Goal: Task Accomplishment & Management: Complete application form

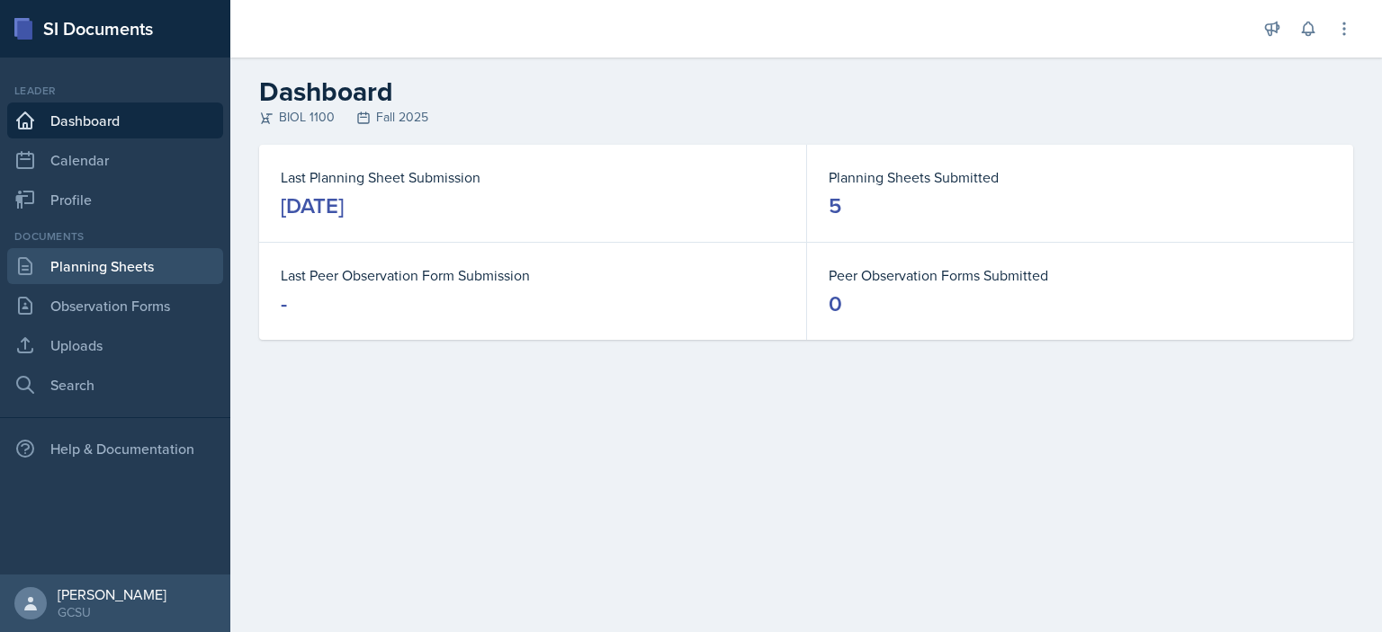
click at [145, 273] on link "Planning Sheets" at bounding box center [115, 266] width 216 height 36
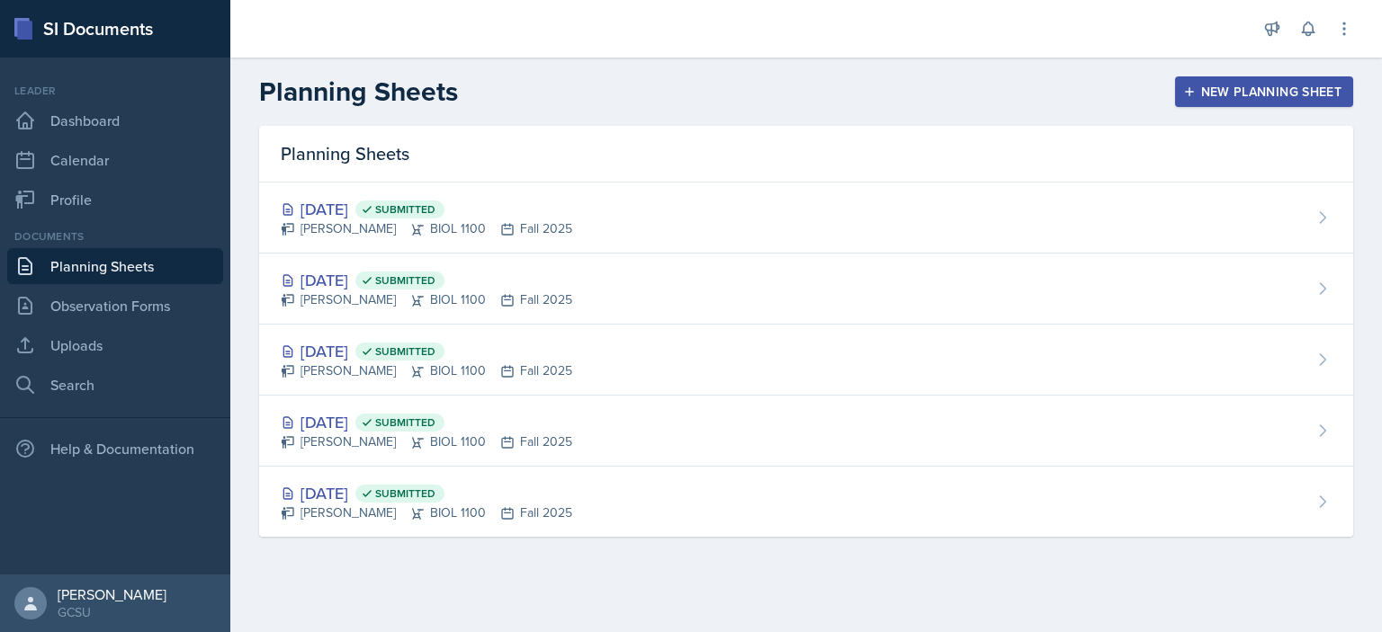
click at [1286, 91] on div "New Planning Sheet" at bounding box center [1264, 92] width 155 height 14
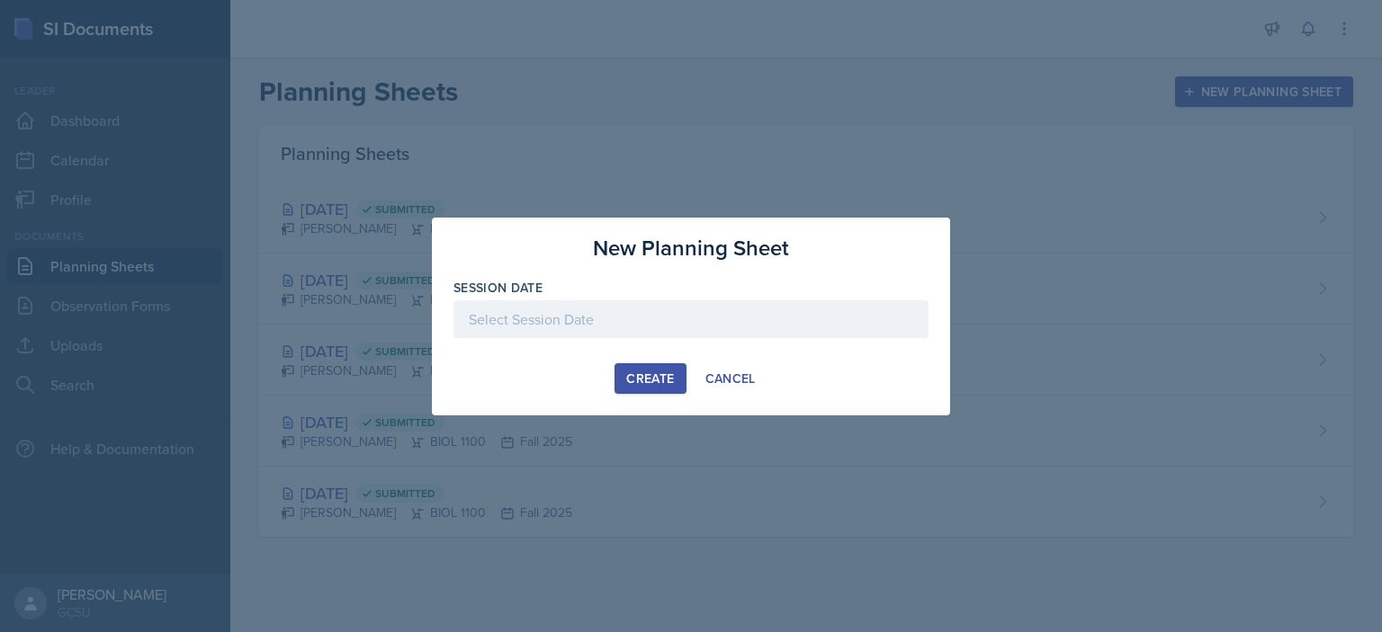
click at [702, 325] on div at bounding box center [690, 319] width 475 height 38
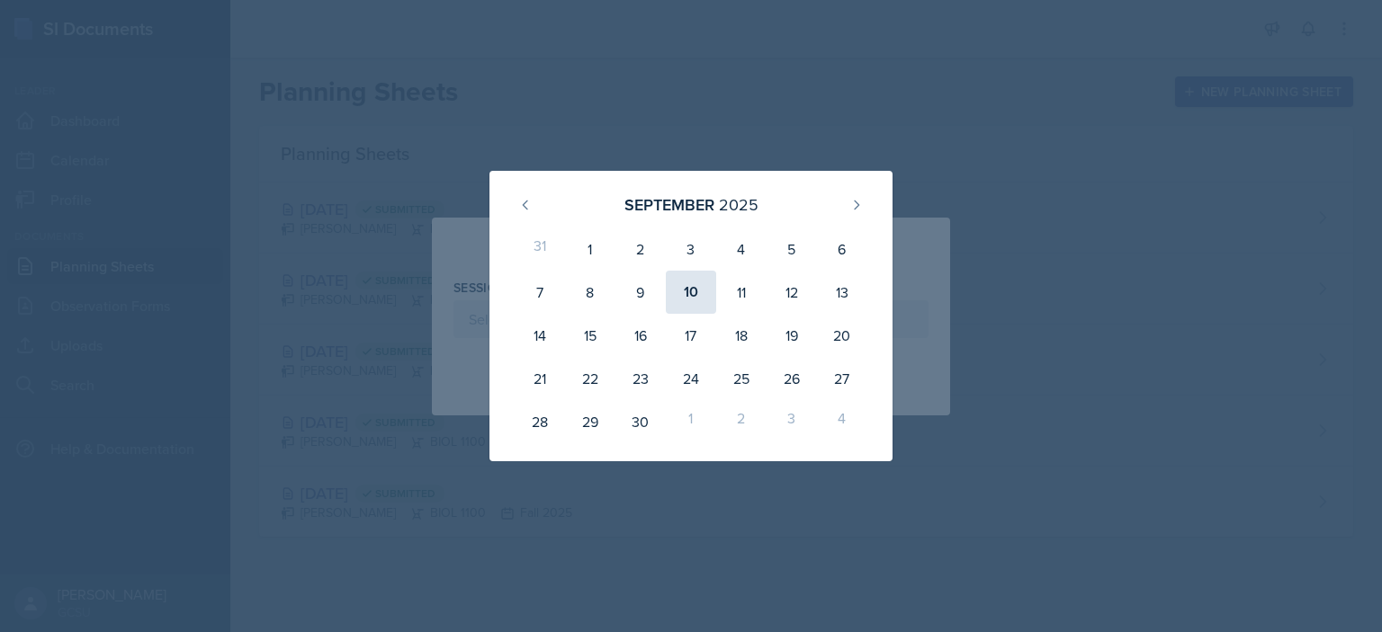
click at [691, 283] on div "10" at bounding box center [691, 292] width 50 height 43
type input "September 10th, 2025"
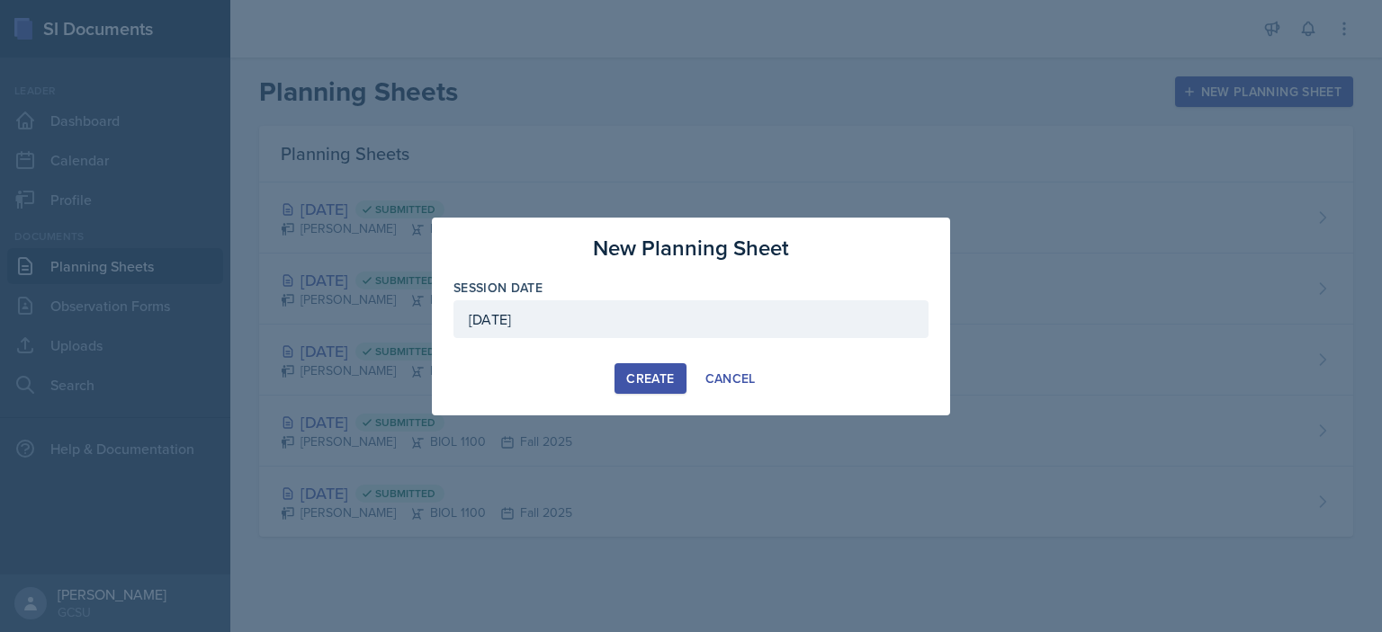
click at [641, 378] on div "Create" at bounding box center [650, 379] width 48 height 14
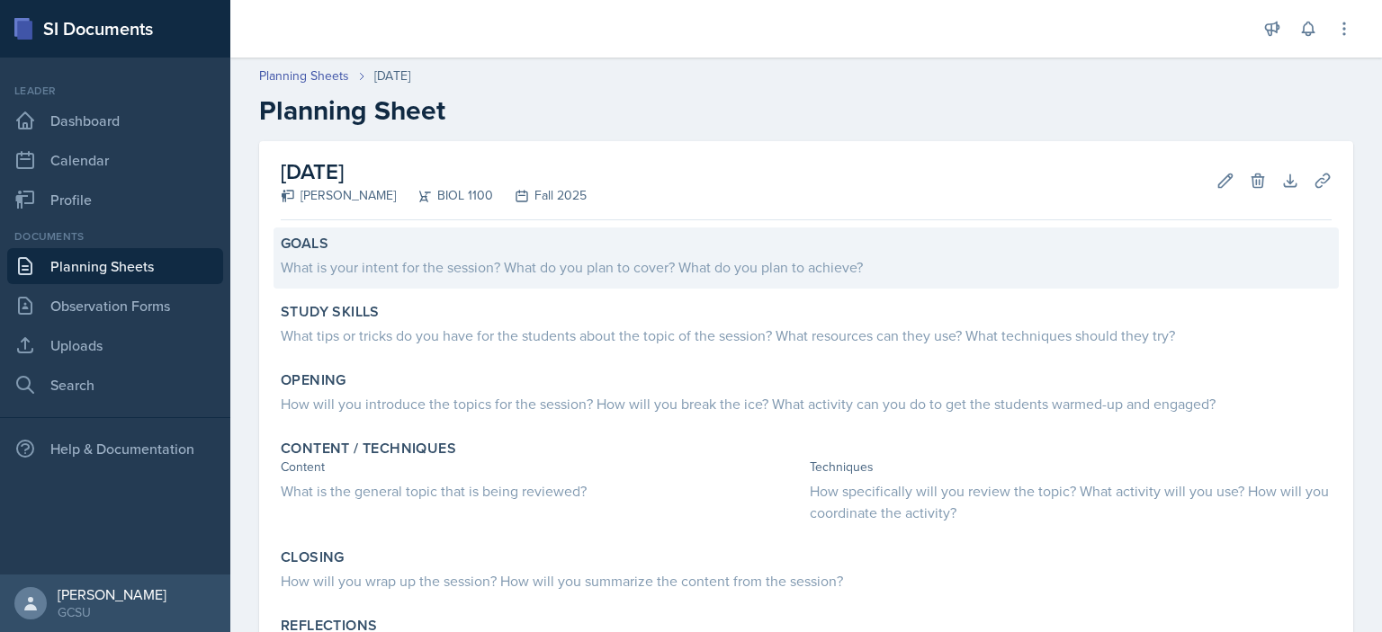
click at [483, 262] on div "What is your intent for the session? What do you plan to cover? What do you pla…" at bounding box center [806, 267] width 1051 height 22
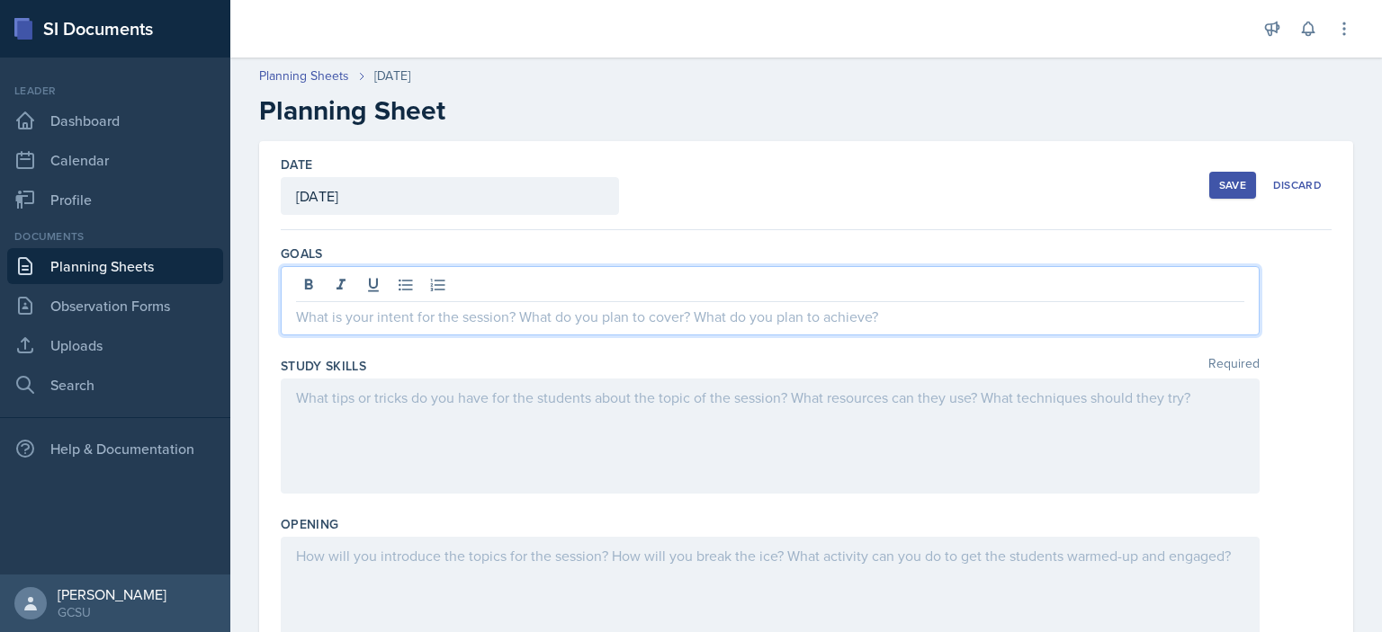
click at [445, 285] on div at bounding box center [770, 300] width 979 height 69
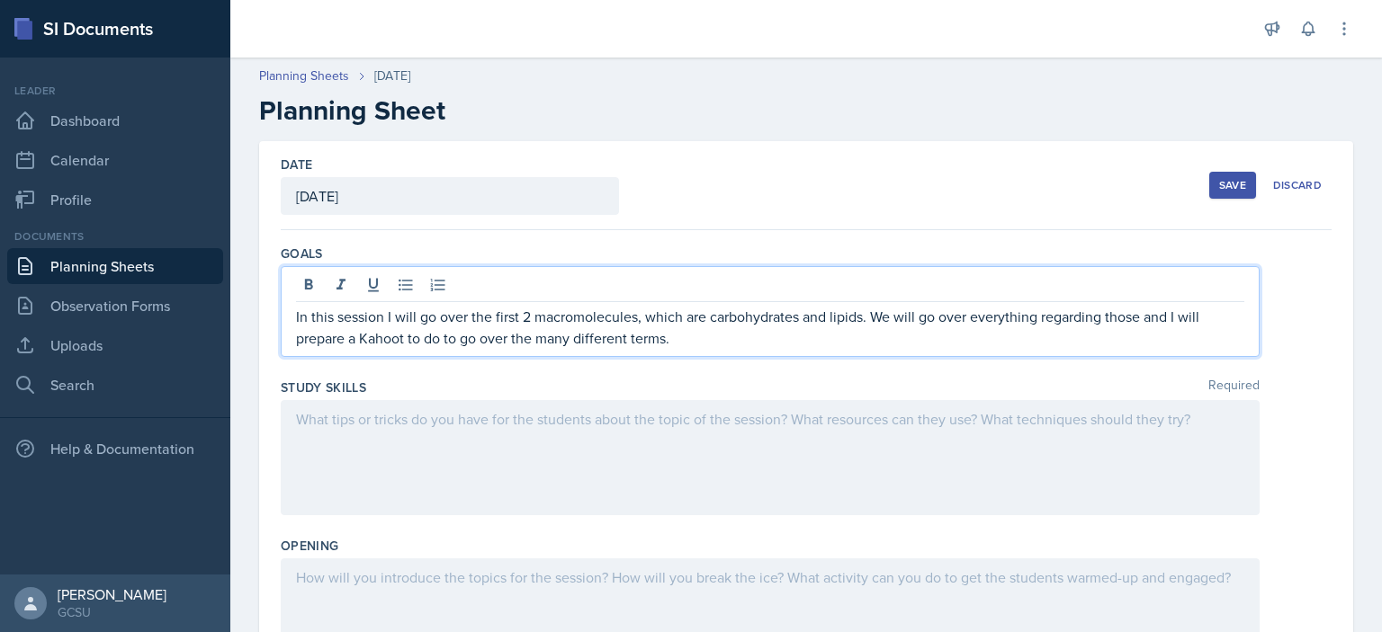
click at [518, 316] on p "In this session I will go over the first 2 macromolecules, which are carbohydra…" at bounding box center [770, 327] width 948 height 43
drag, startPoint x: 863, startPoint y: 319, endPoint x: 706, endPoint y: 325, distance: 156.6
click at [706, 325] on p "In this session I will go over the last 2 macromolecules, which are carbohydrat…" at bounding box center [770, 327] width 948 height 43
click at [784, 443] on div at bounding box center [770, 457] width 979 height 115
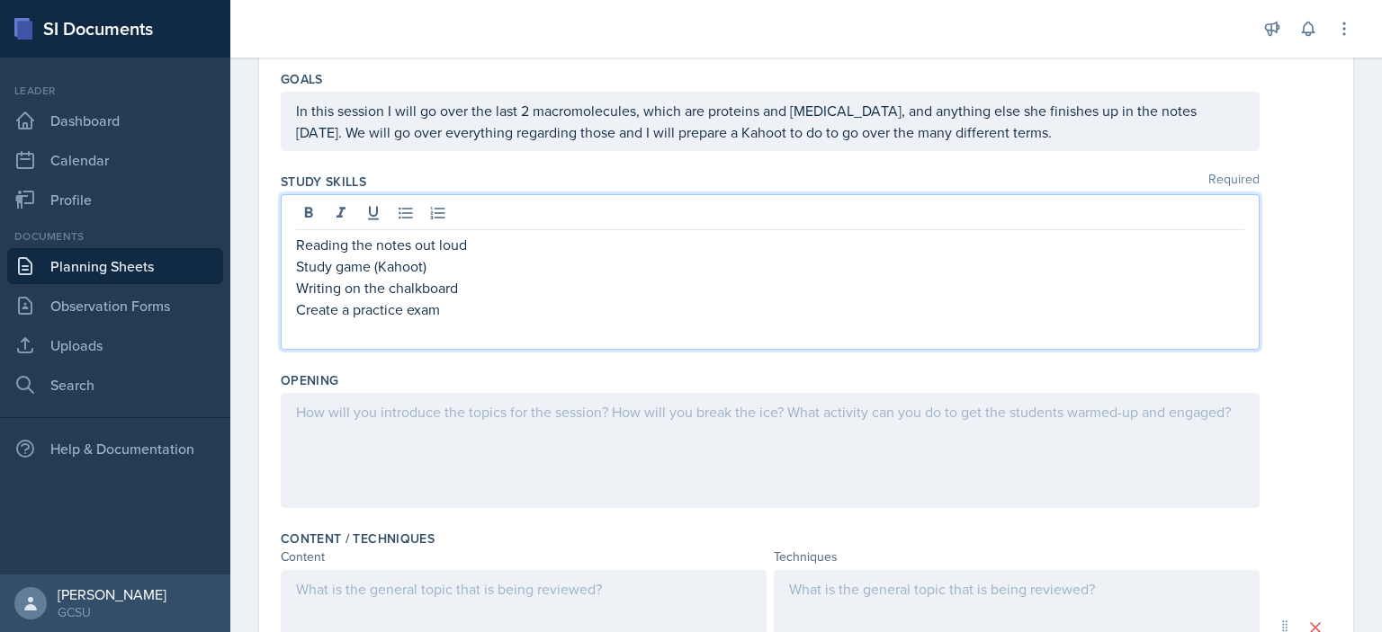
click at [508, 444] on div at bounding box center [770, 450] width 979 height 115
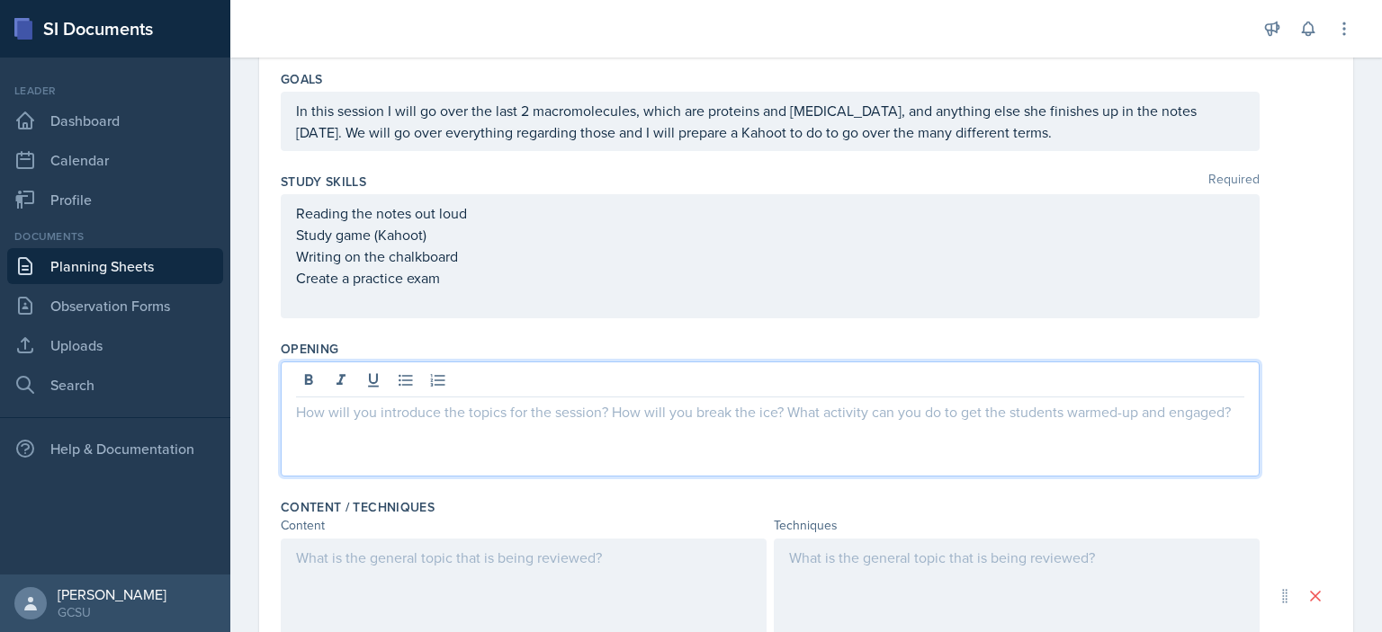
scroll to position [206, 0]
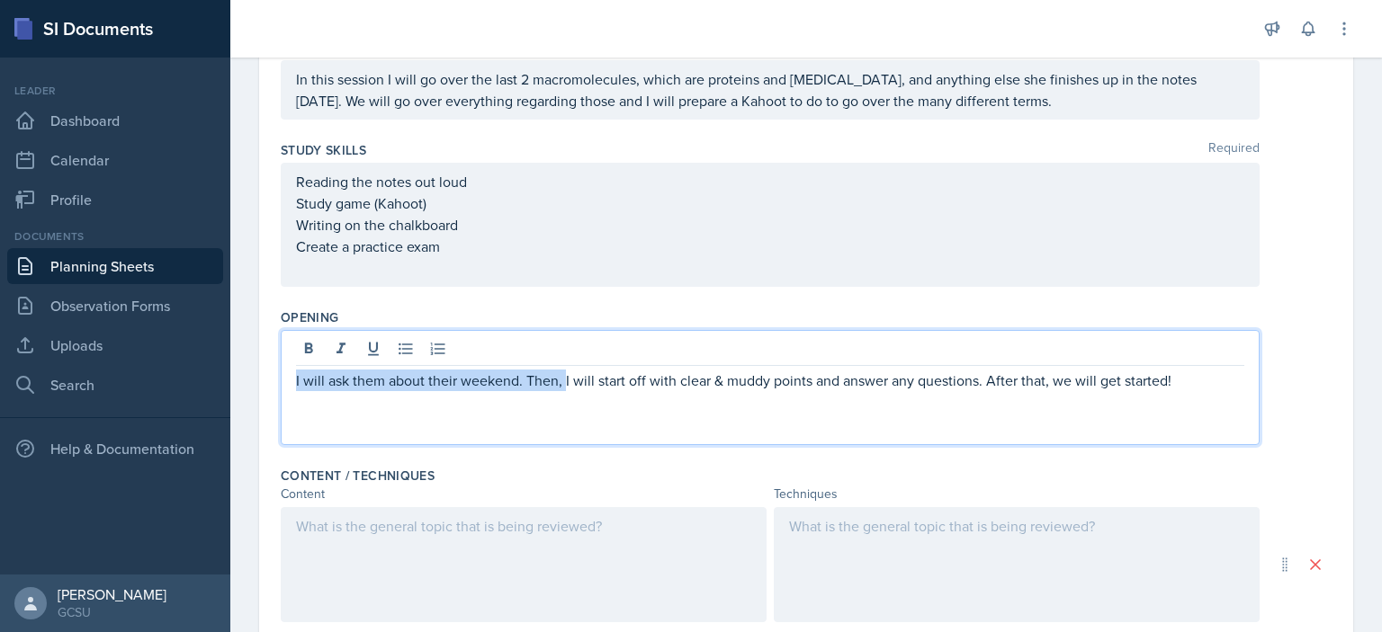
drag, startPoint x: 562, startPoint y: 381, endPoint x: 267, endPoint y: 379, distance: 295.1
click at [267, 379] on div "Date September 10th, 2025 September 2025 31 1 2 3 4 5 6 7 8 9 10 11 12 13 14 15…" at bounding box center [806, 468] width 1094 height 1067
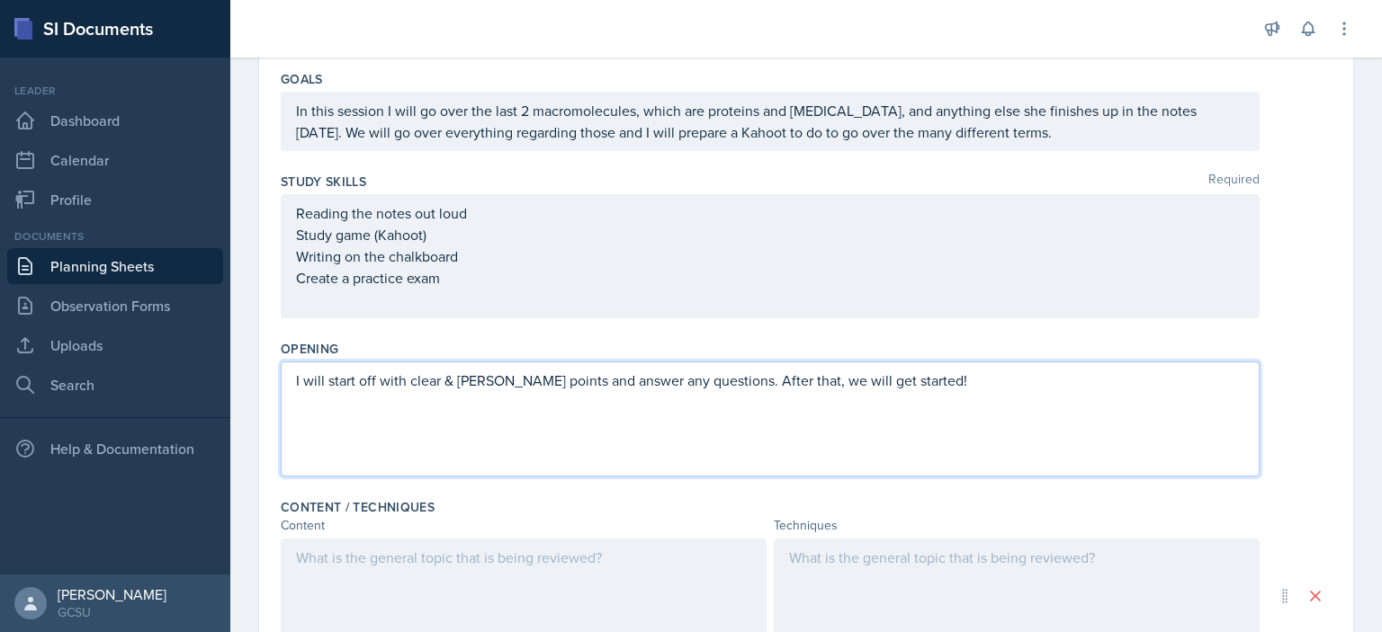
click at [1282, 382] on div "I will start off with clear & muddy points and answer any questions. After that…" at bounding box center [806, 419] width 1051 height 115
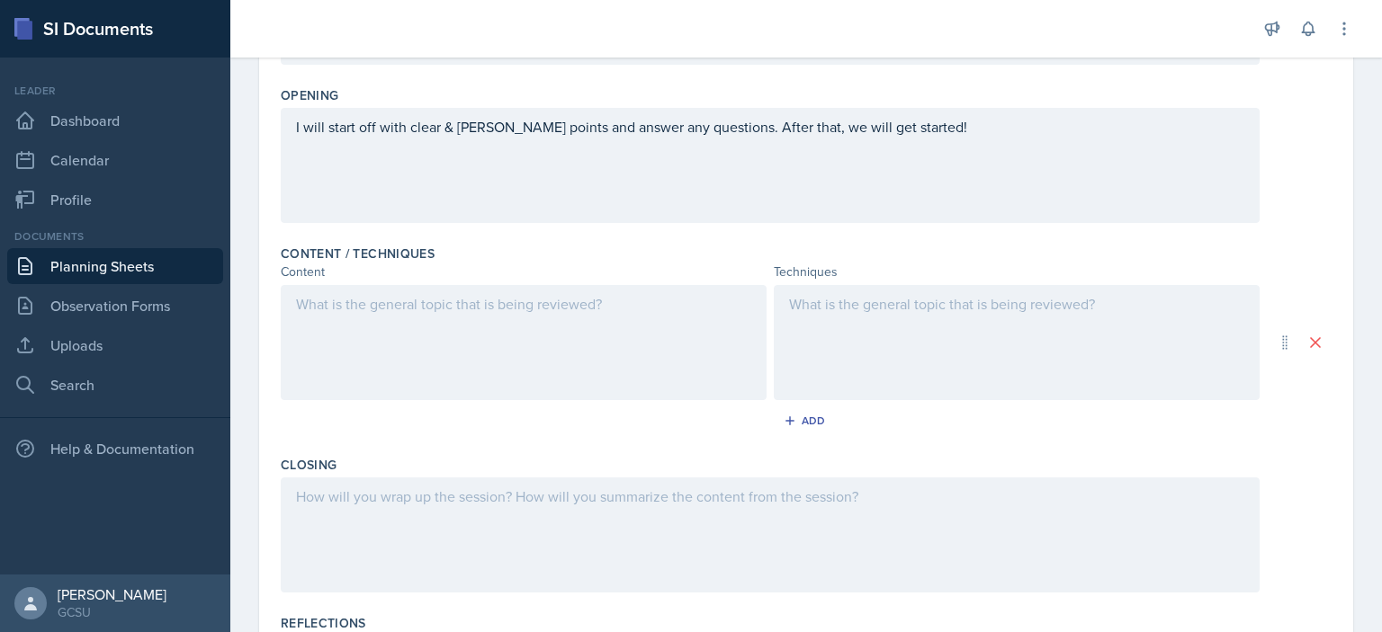
scroll to position [434, 0]
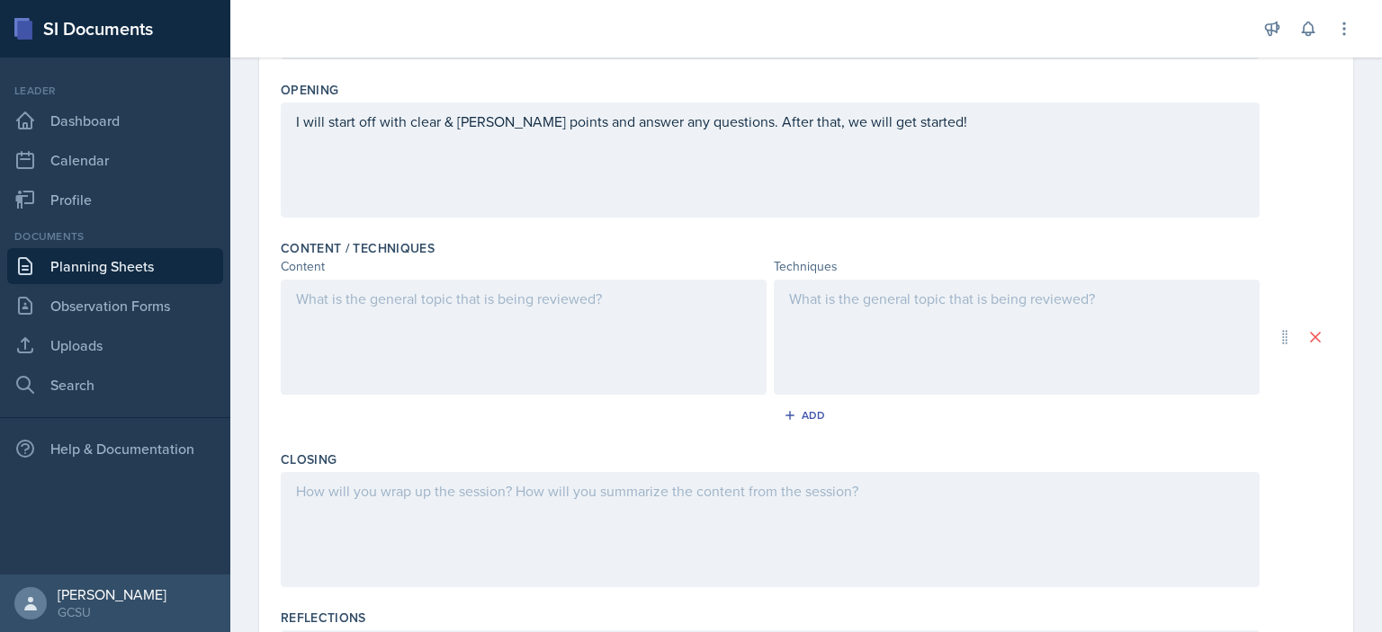
click at [381, 299] on div at bounding box center [524, 337] width 486 height 115
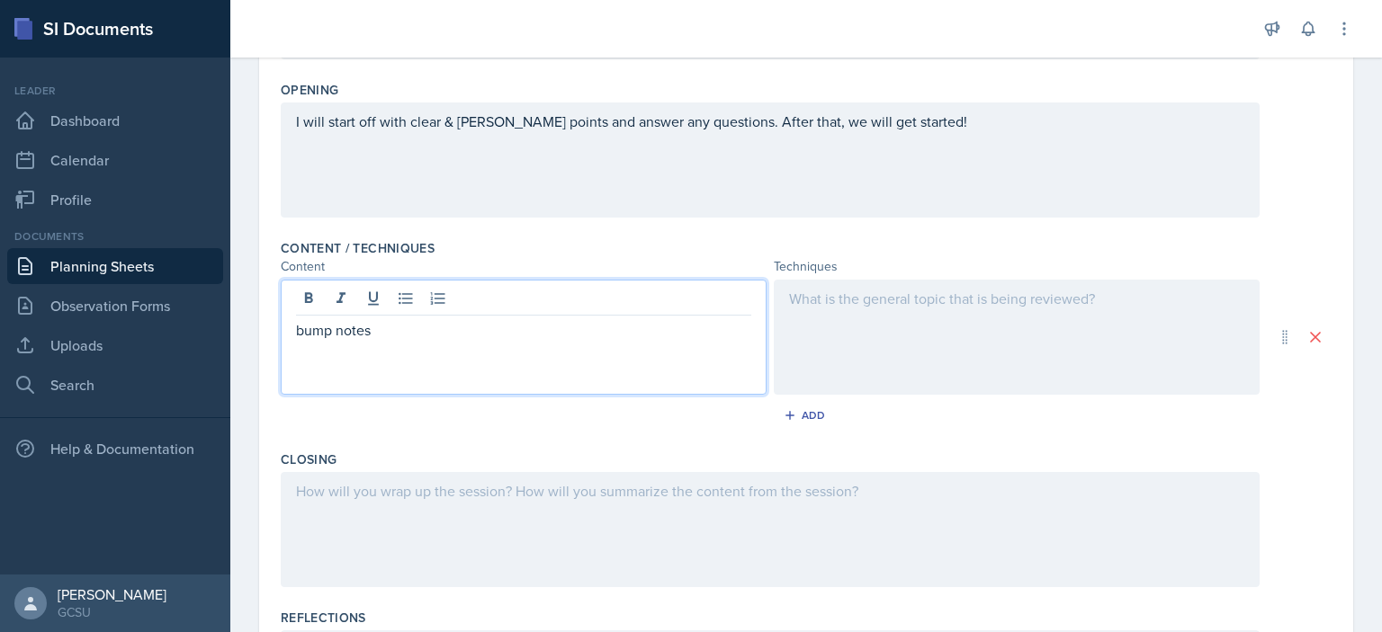
click at [958, 333] on div at bounding box center [1017, 337] width 486 height 115
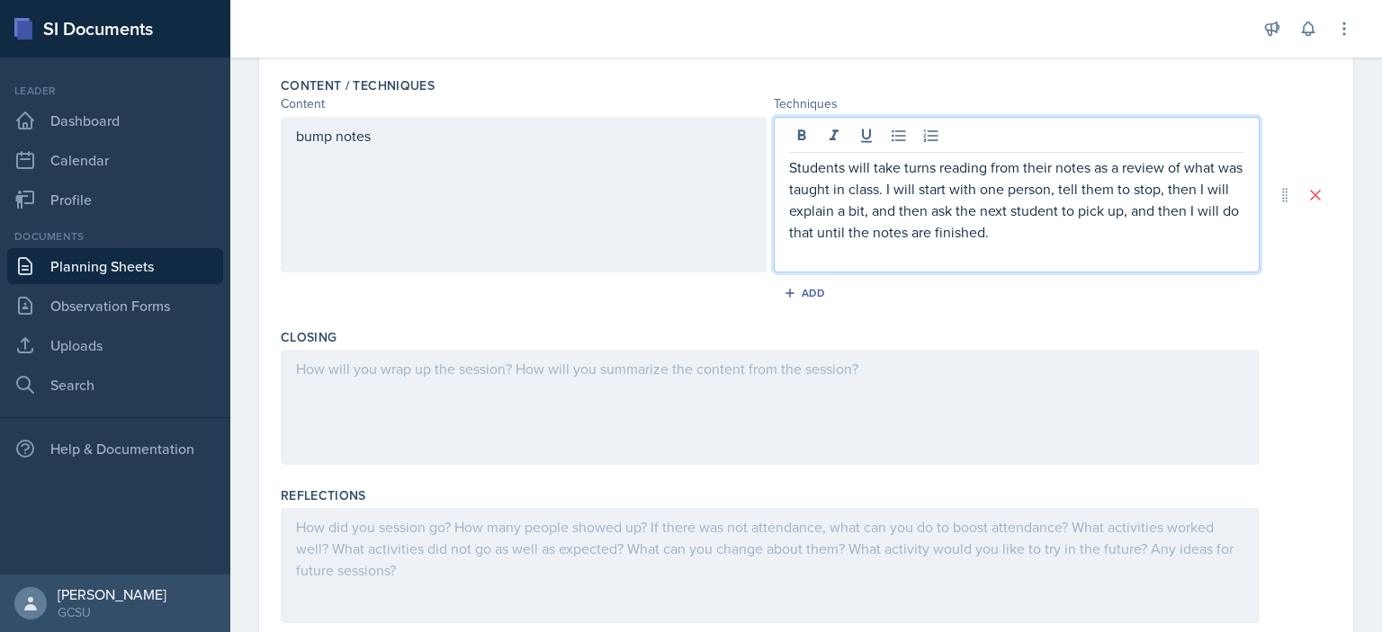
scroll to position [597, 0]
click at [795, 285] on div "Add" at bounding box center [806, 292] width 39 height 14
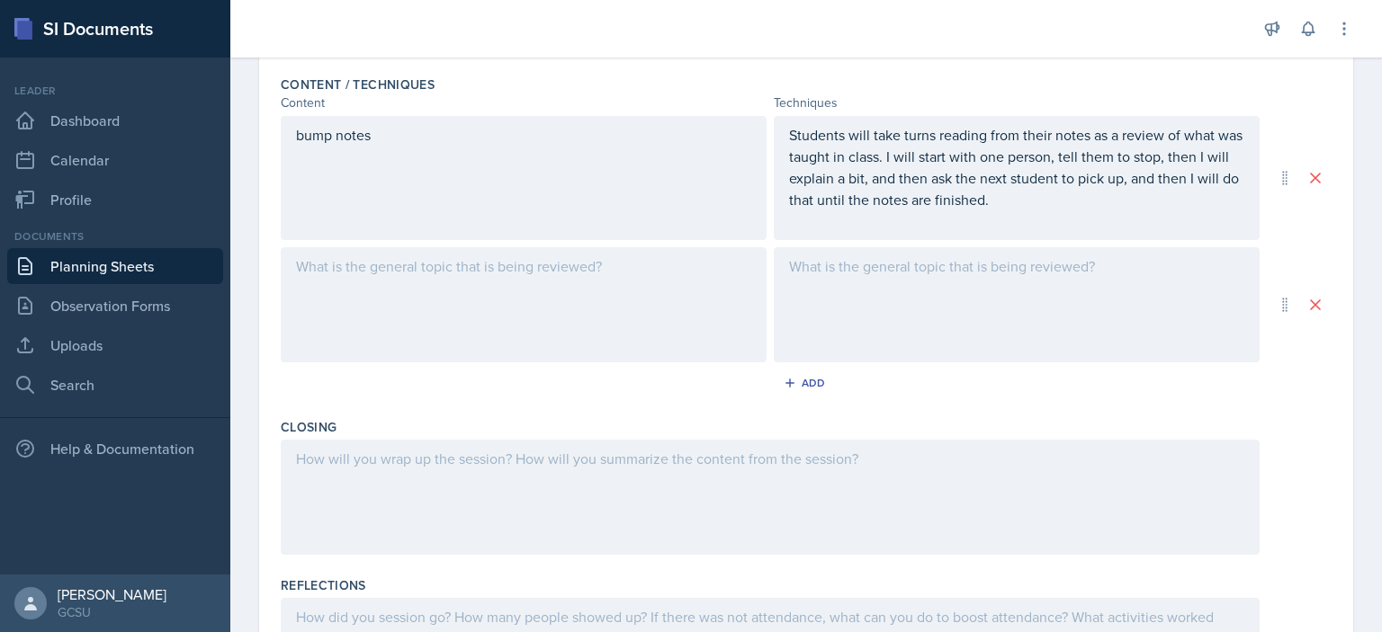
click at [399, 276] on div at bounding box center [524, 304] width 486 height 115
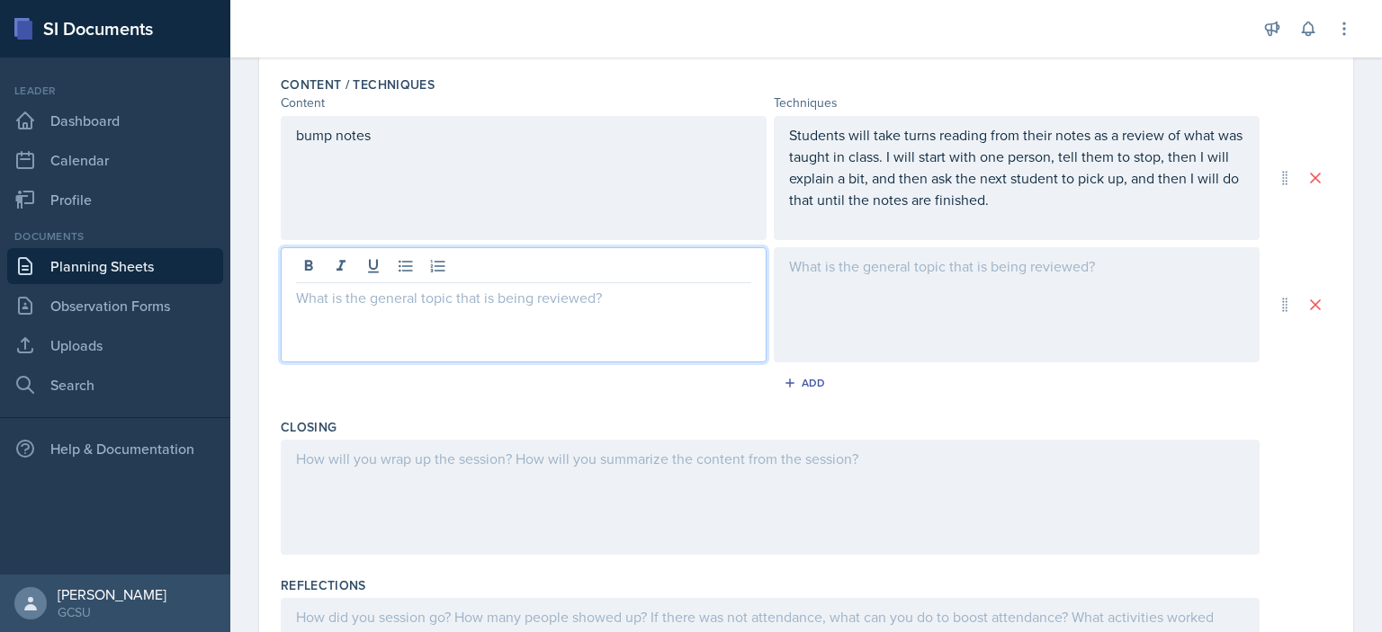
scroll to position [629, 0]
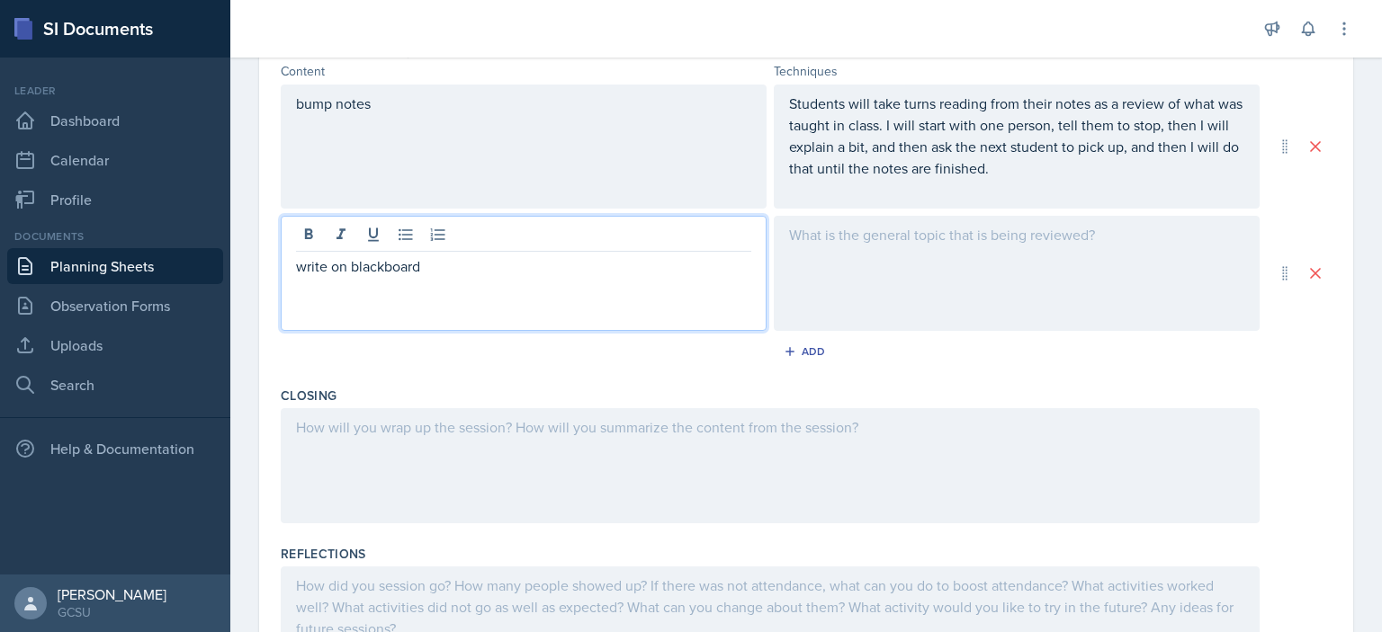
click at [864, 247] on div at bounding box center [1017, 273] width 486 height 115
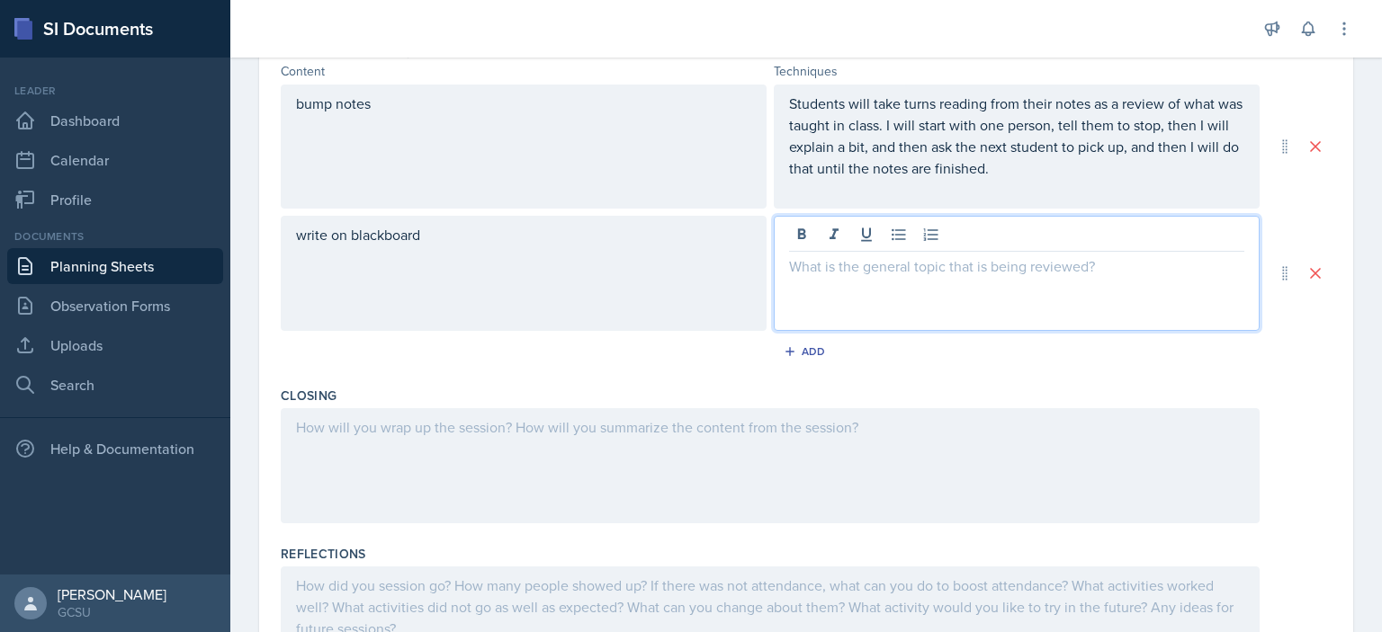
scroll to position [659, 0]
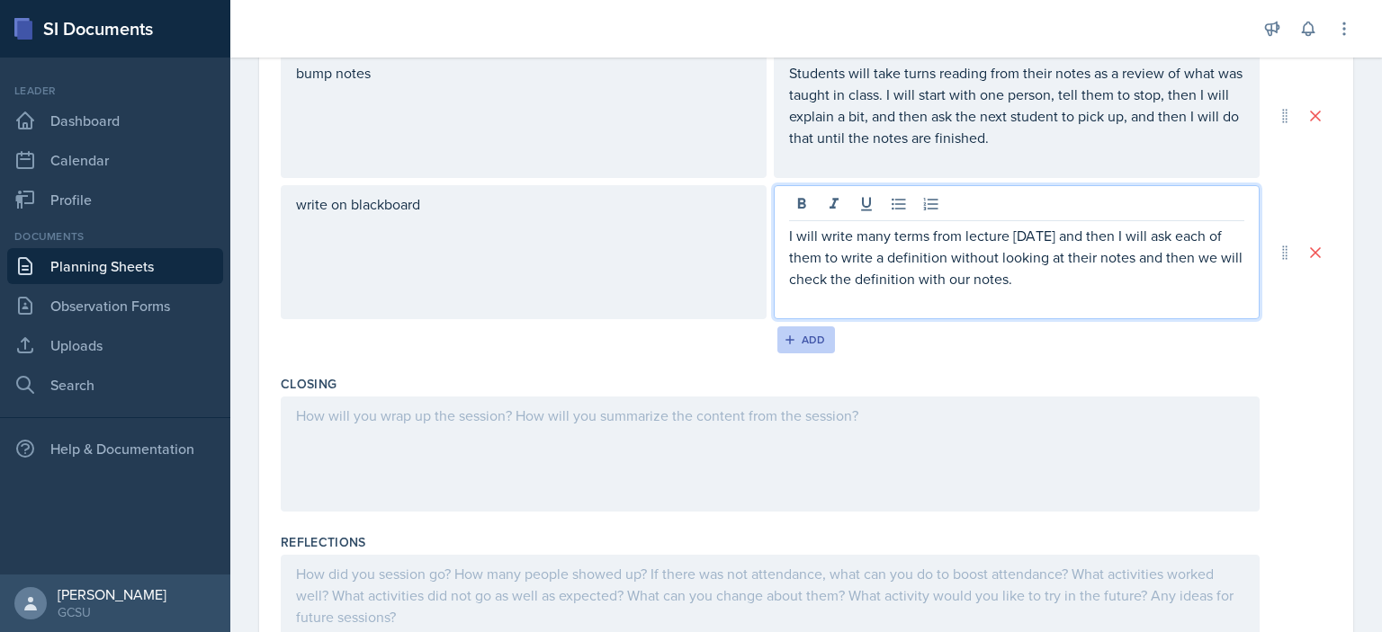
click at [803, 327] on button "Add" at bounding box center [806, 340] width 58 height 27
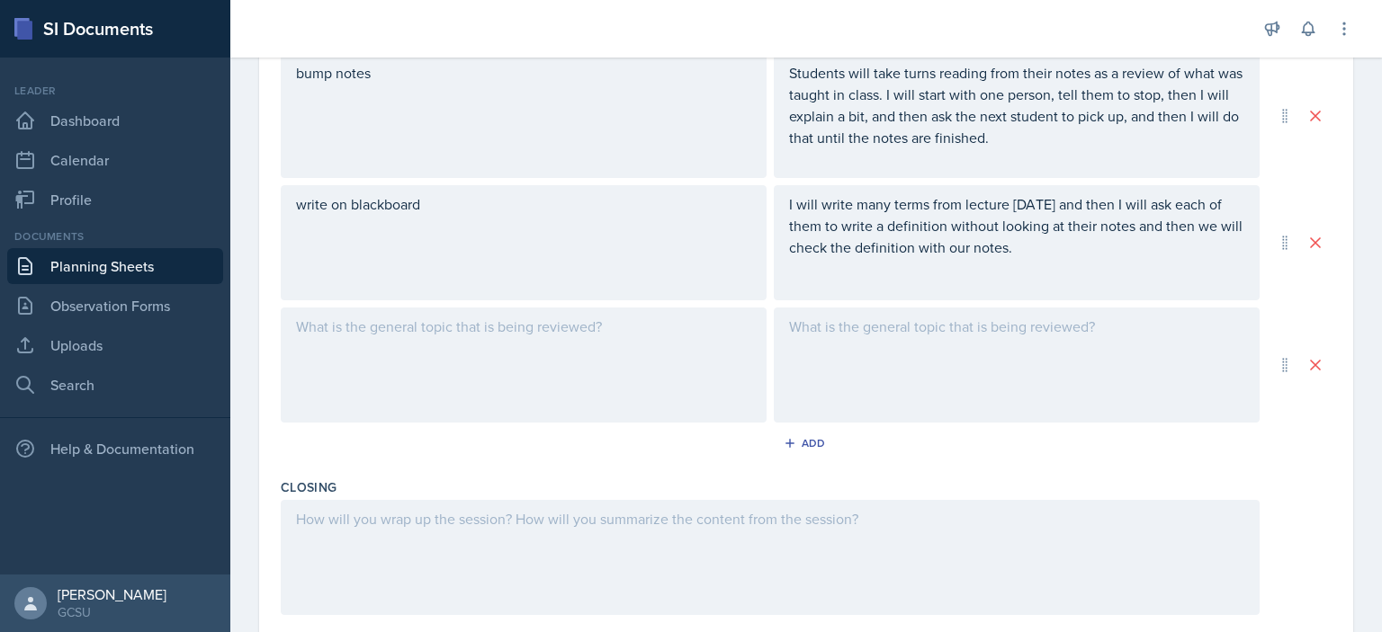
click at [449, 319] on div at bounding box center [524, 365] width 486 height 115
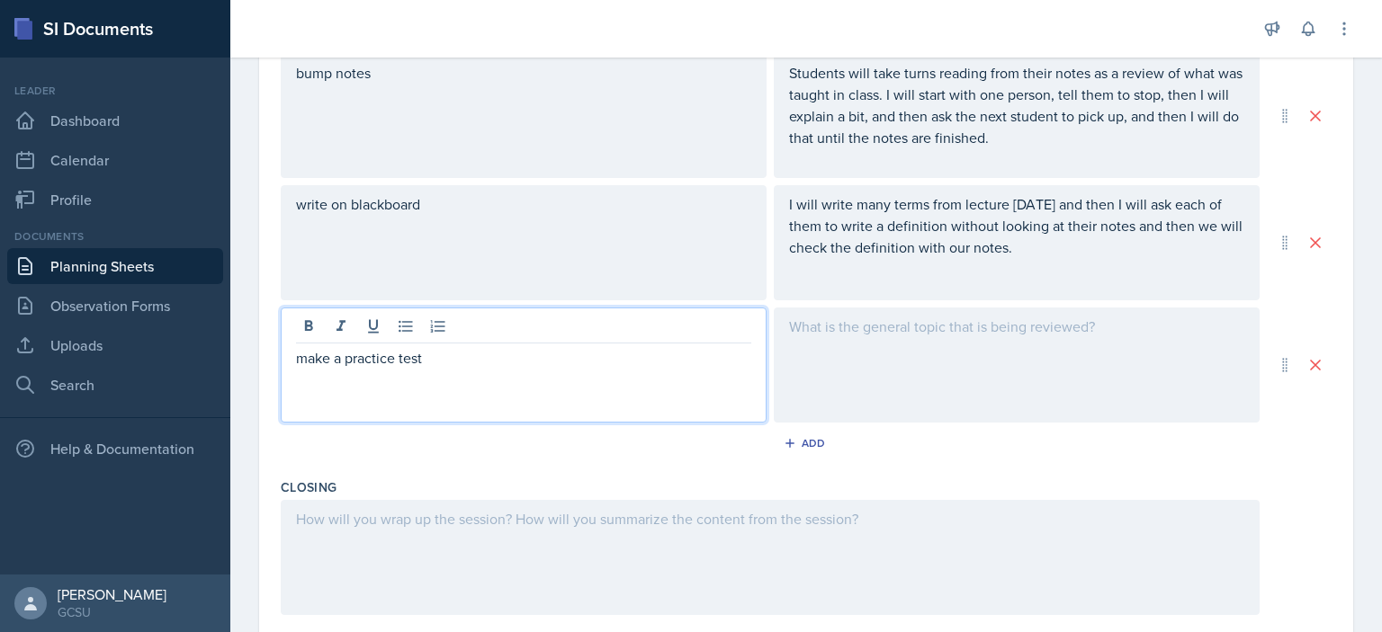
click at [841, 336] on div at bounding box center [1017, 365] width 486 height 115
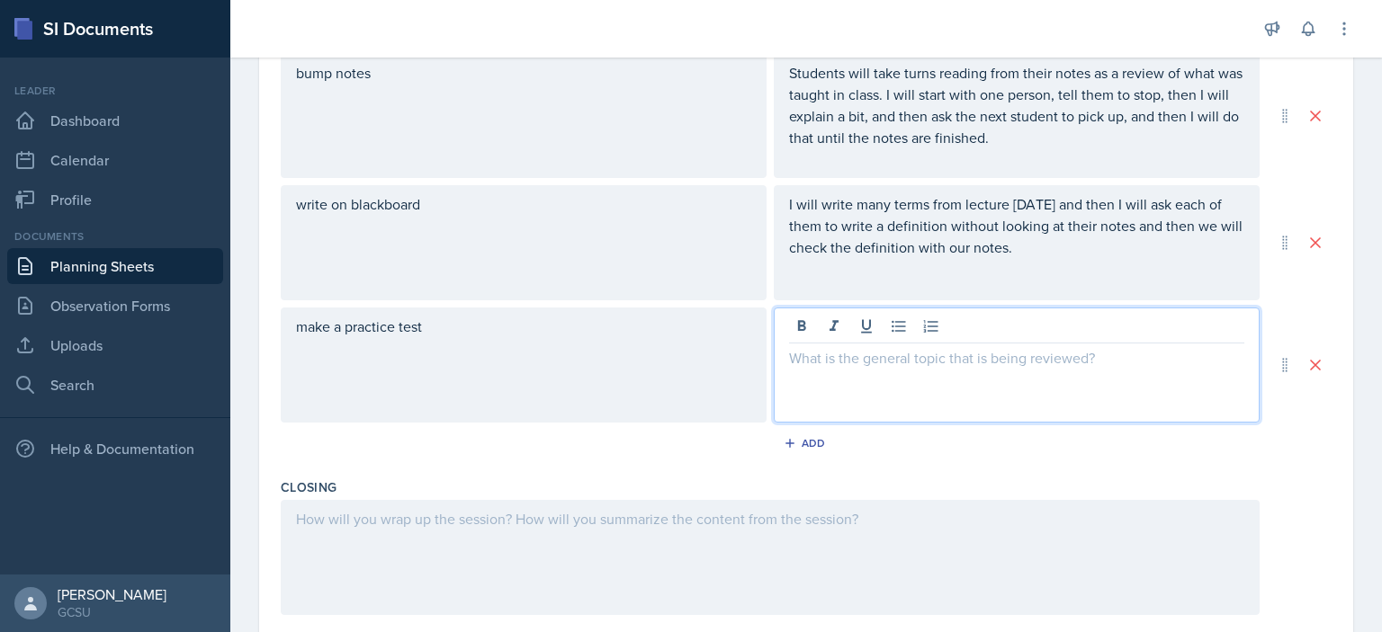
scroll to position [691, 0]
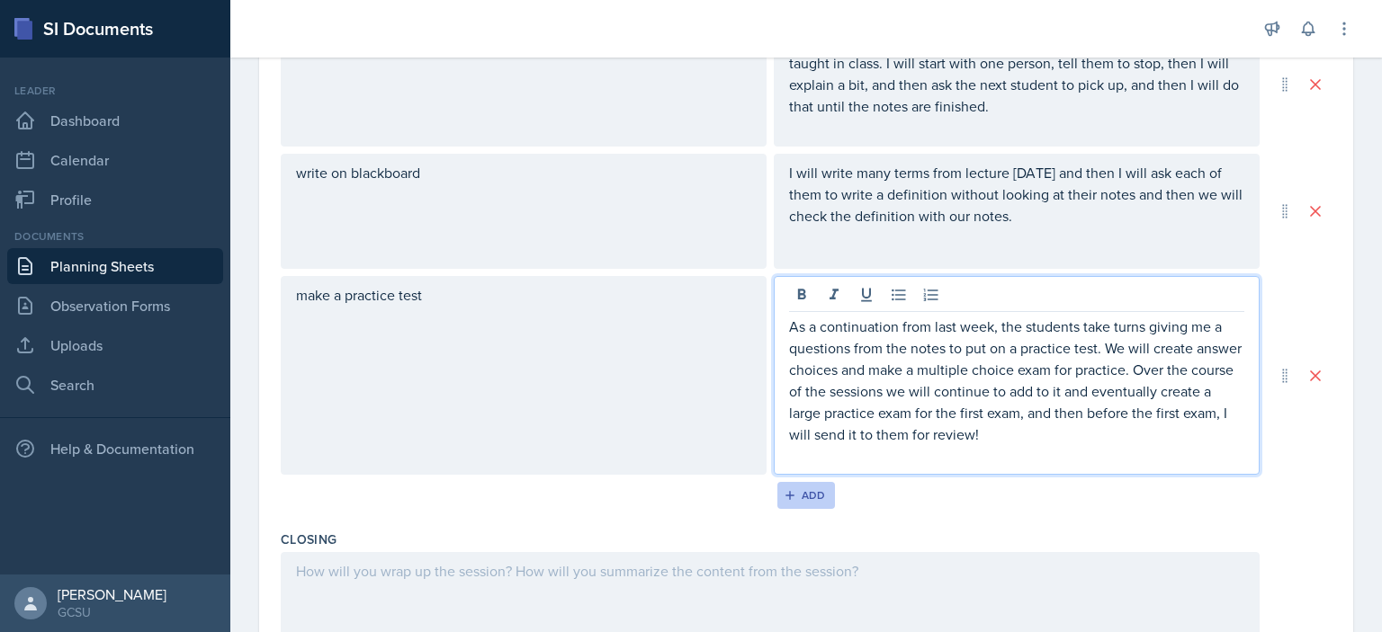
click at [793, 496] on div "Add" at bounding box center [806, 495] width 39 height 14
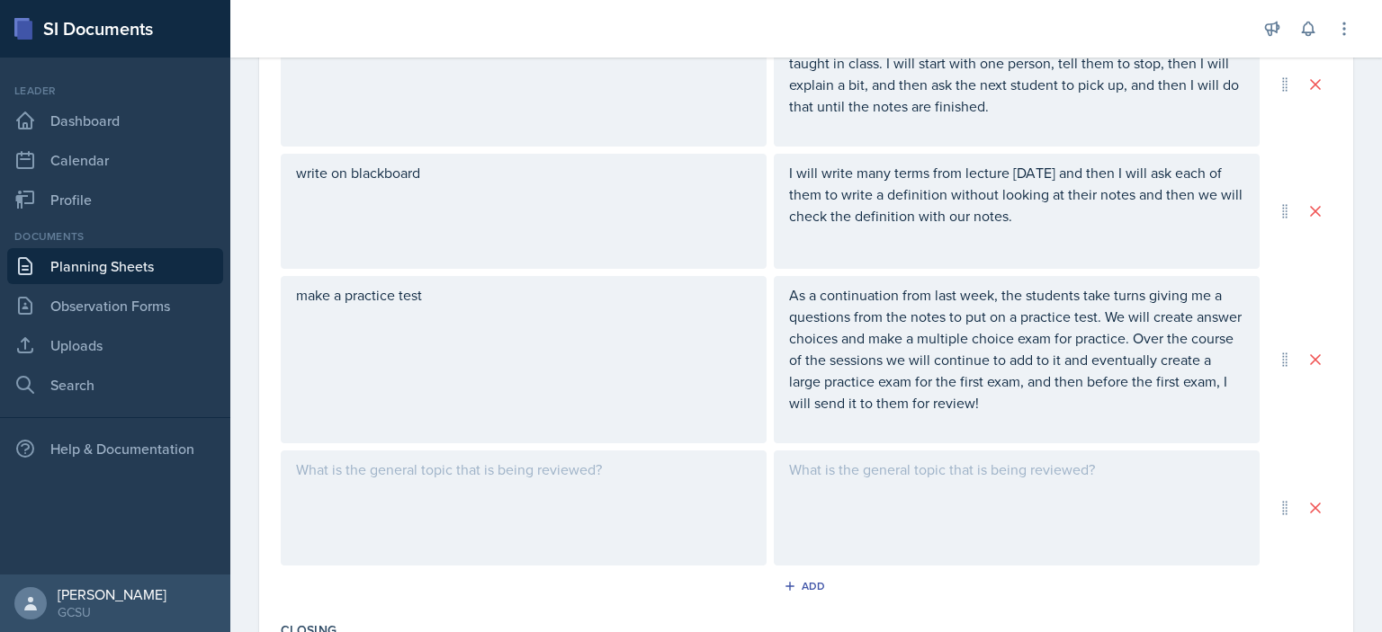
click at [615, 518] on div at bounding box center [524, 508] width 486 height 115
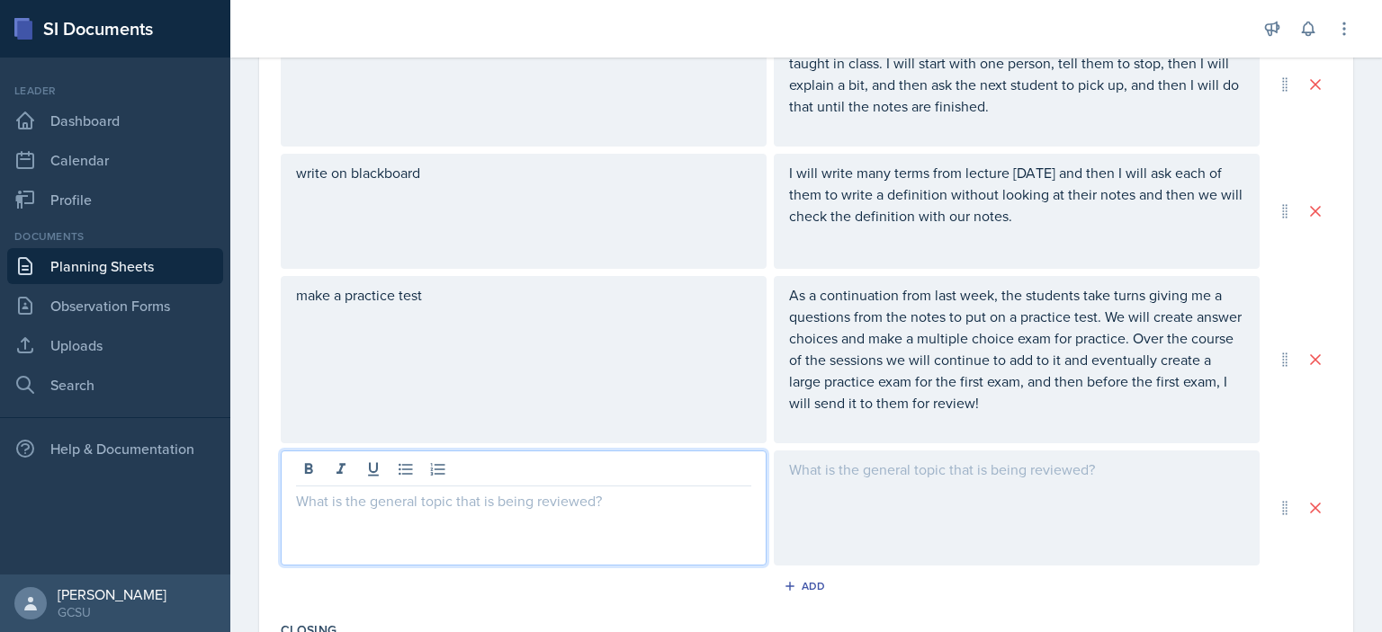
scroll to position [721, 0]
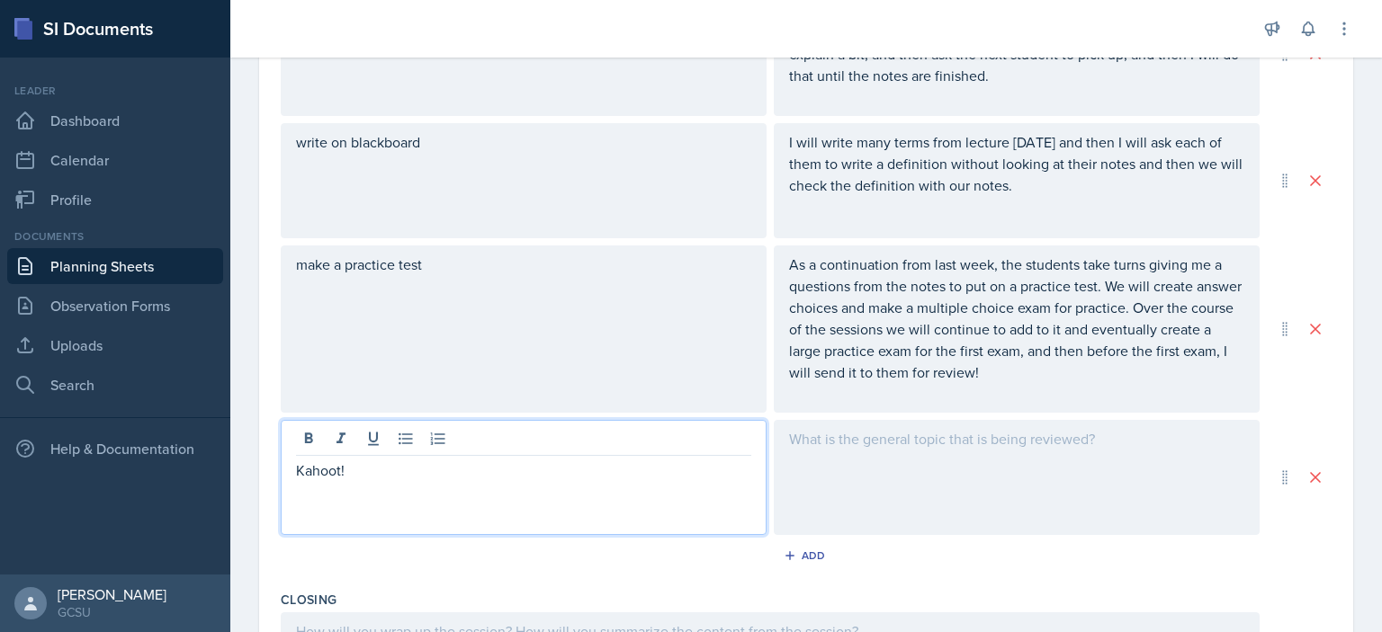
click at [849, 485] on div at bounding box center [1017, 477] width 486 height 115
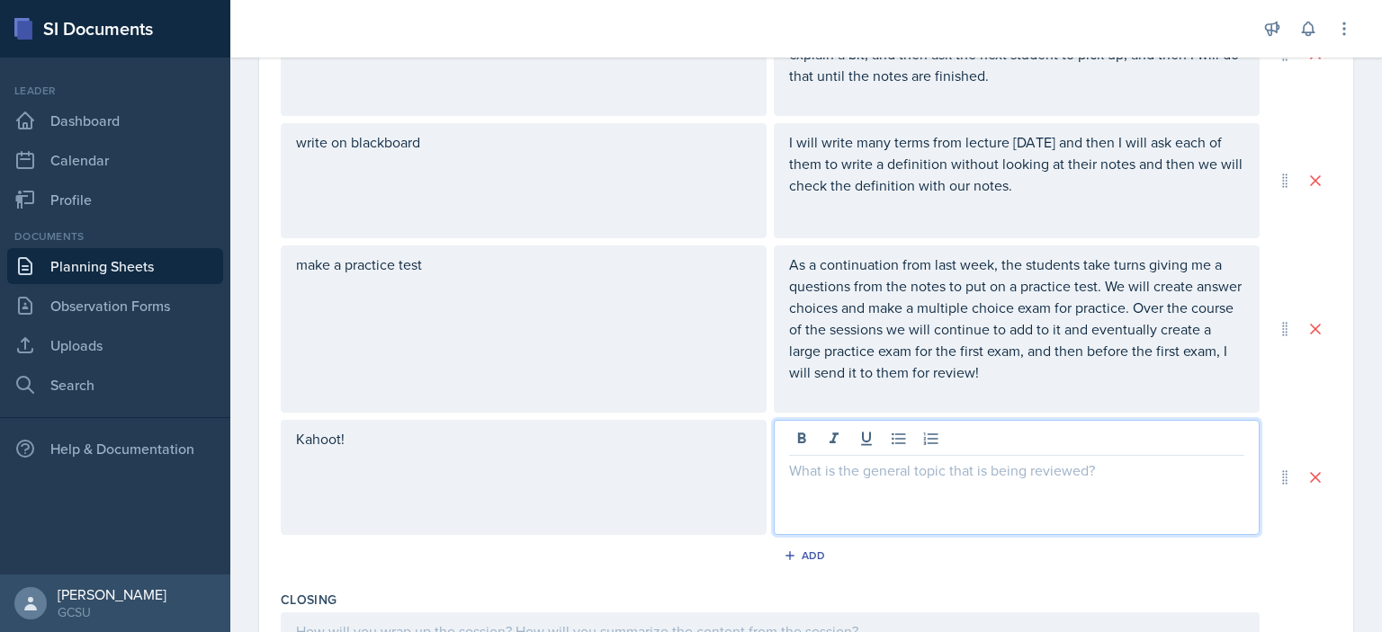
scroll to position [752, 0]
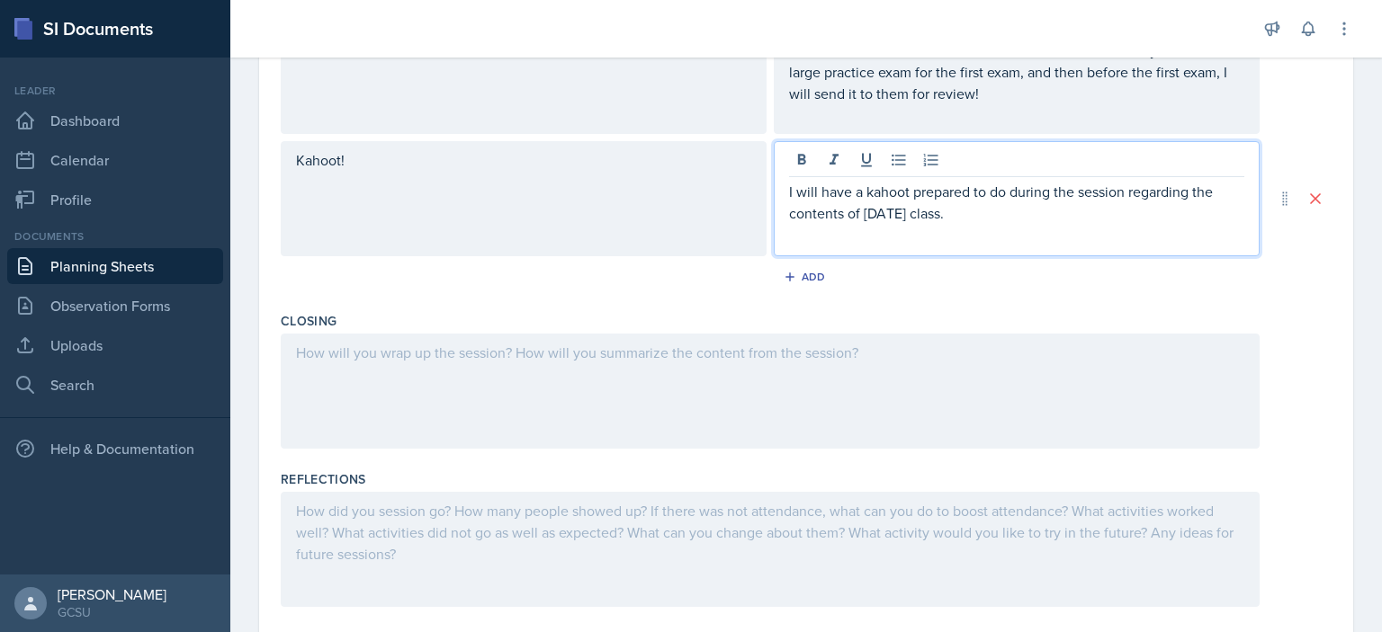
click at [583, 385] on div at bounding box center [770, 391] width 979 height 115
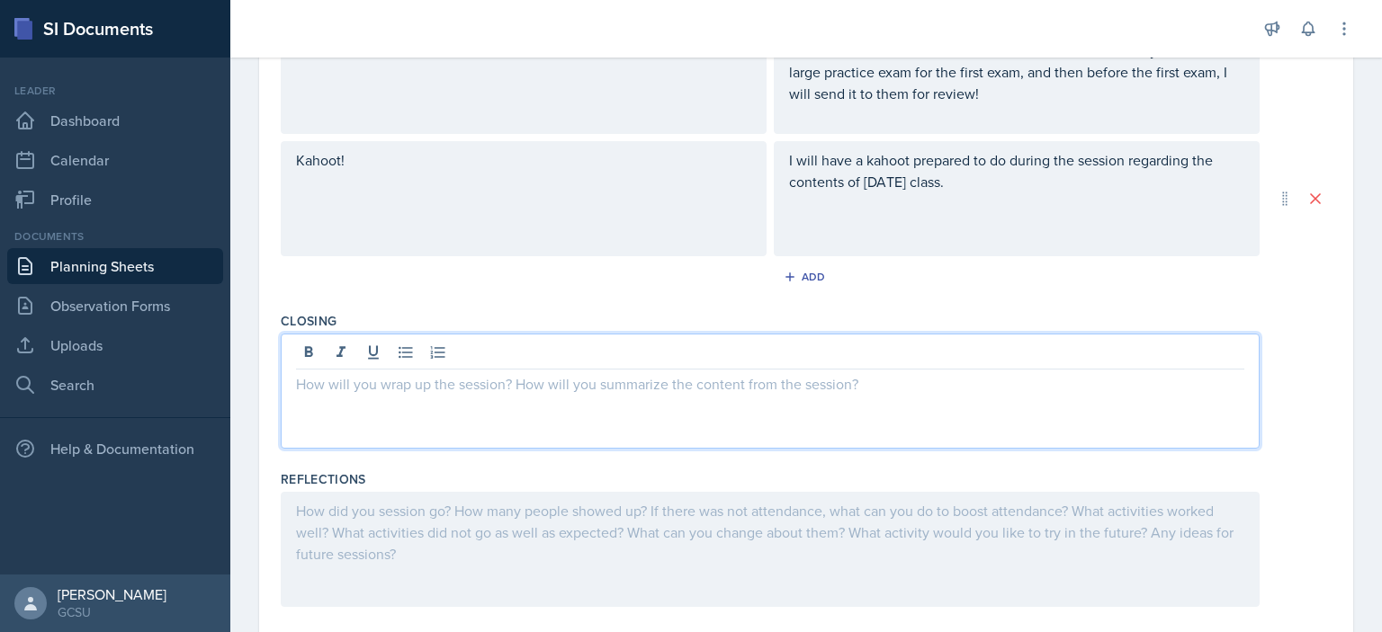
scroll to position [1032, 0]
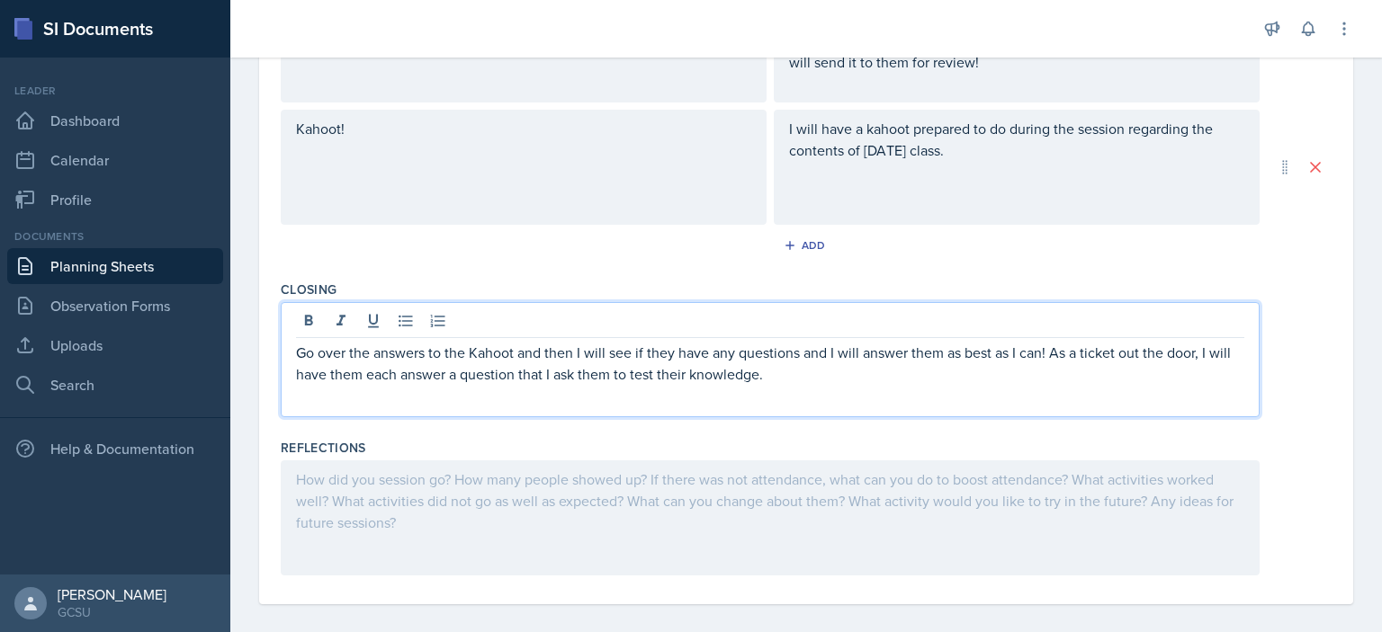
click at [1308, 400] on div "Go over the answers to the Kahoot and then I will see if they have any question…" at bounding box center [806, 359] width 1051 height 115
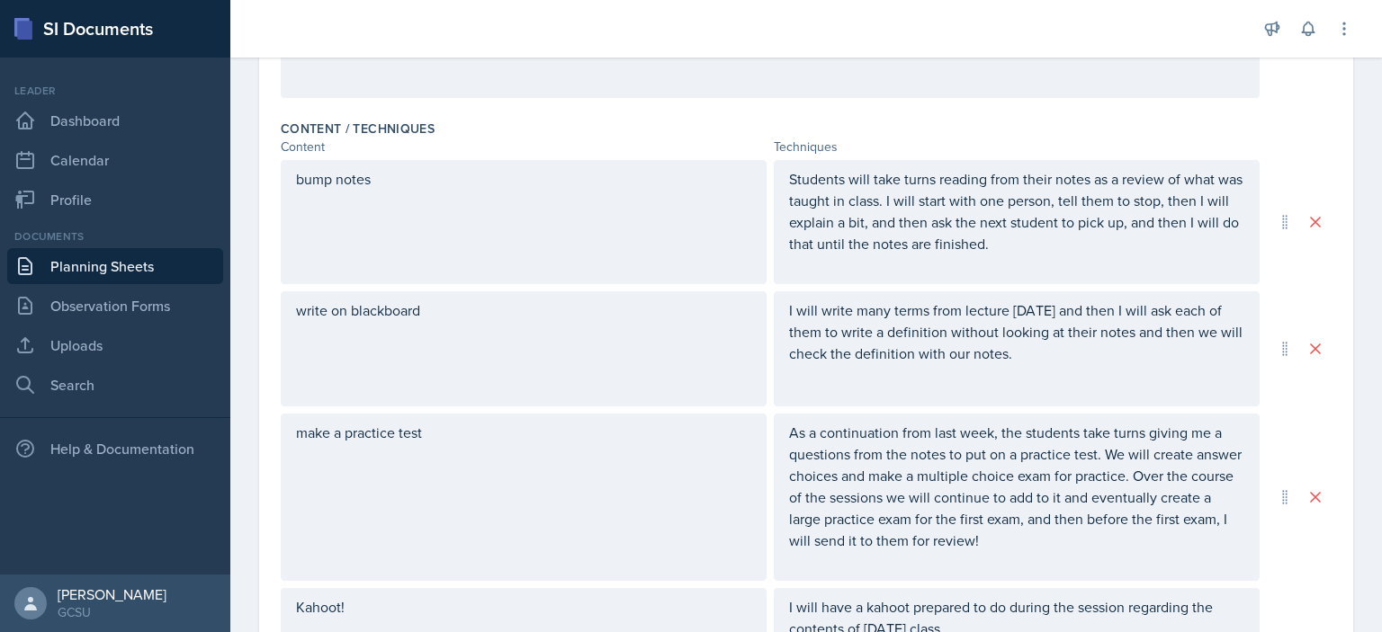
scroll to position [0, 0]
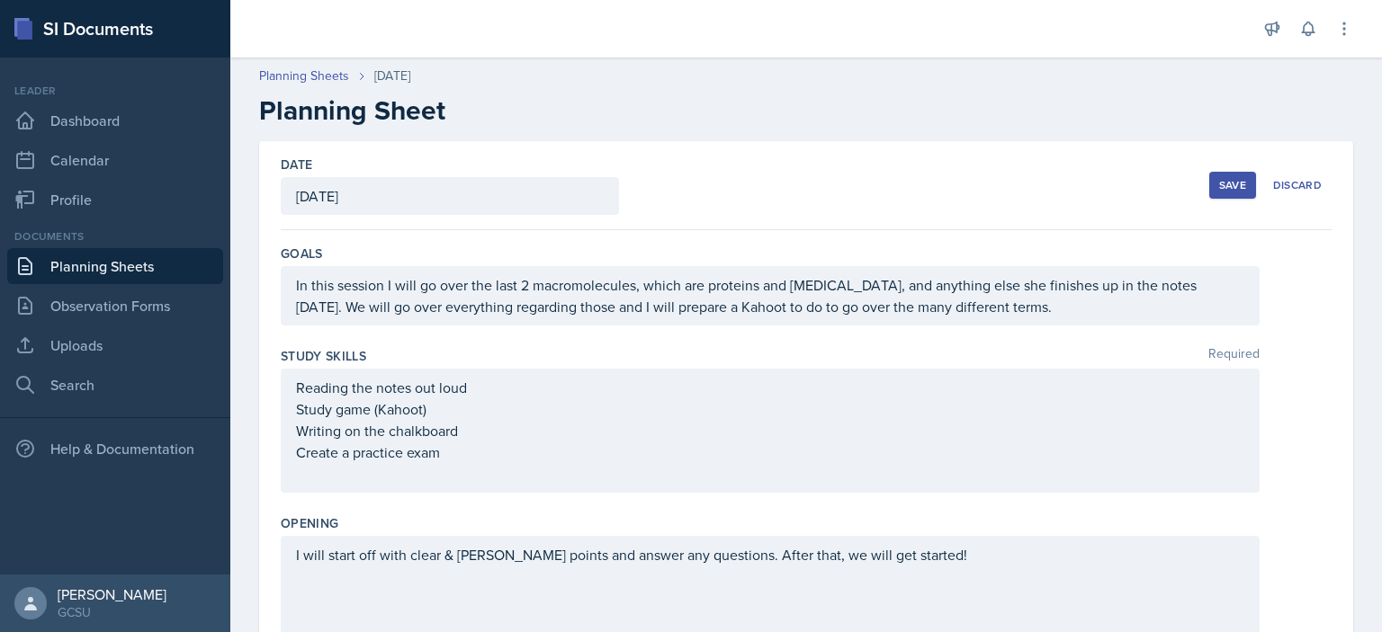
click at [1231, 184] on div "Save" at bounding box center [1232, 185] width 27 height 14
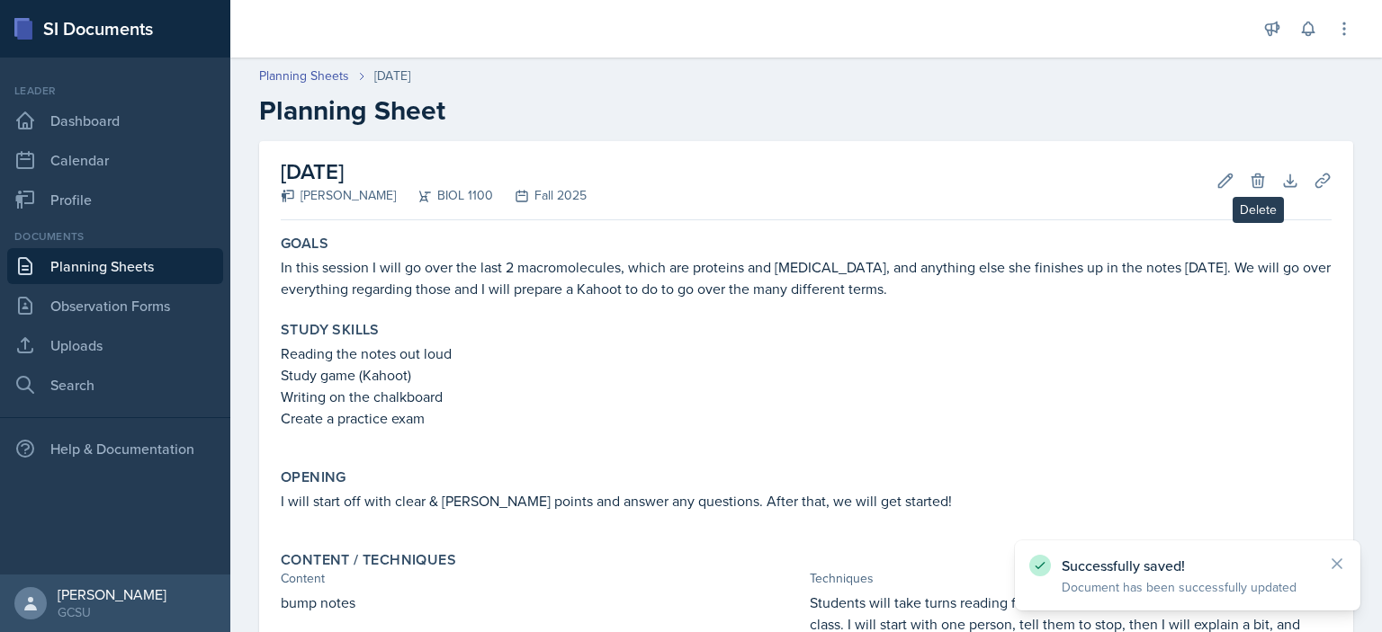
scroll to position [705, 0]
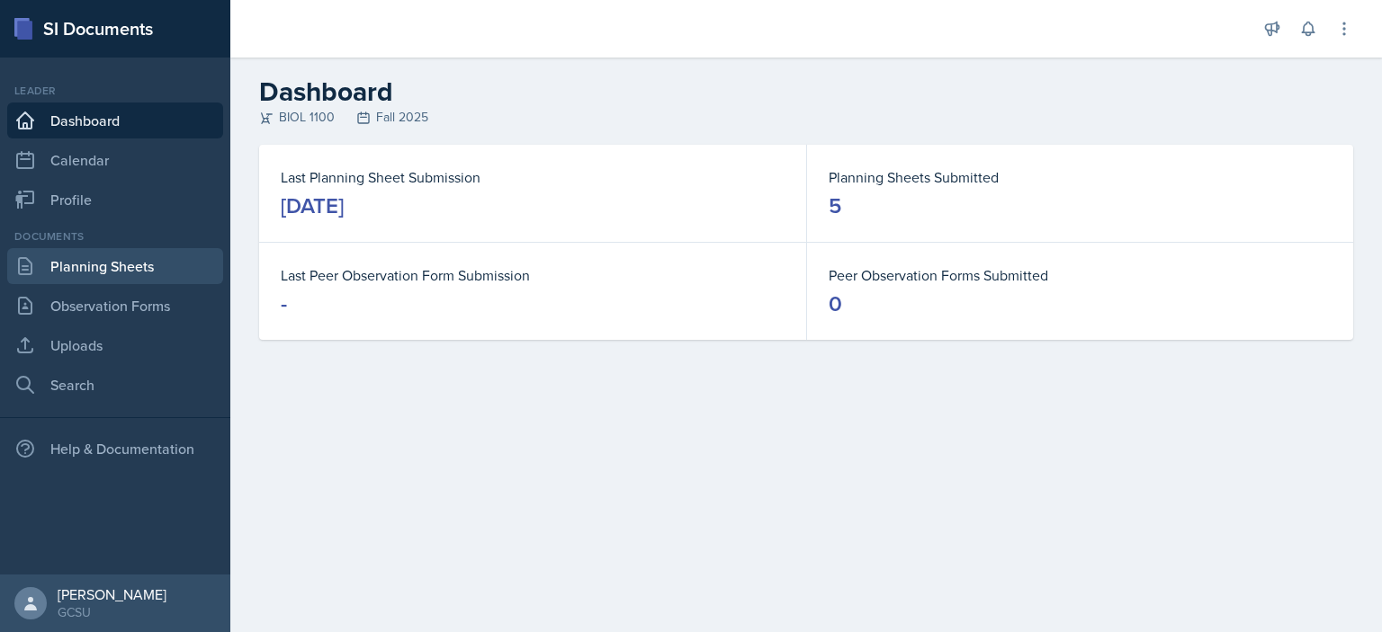
click at [126, 268] on link "Planning Sheets" at bounding box center [115, 266] width 216 height 36
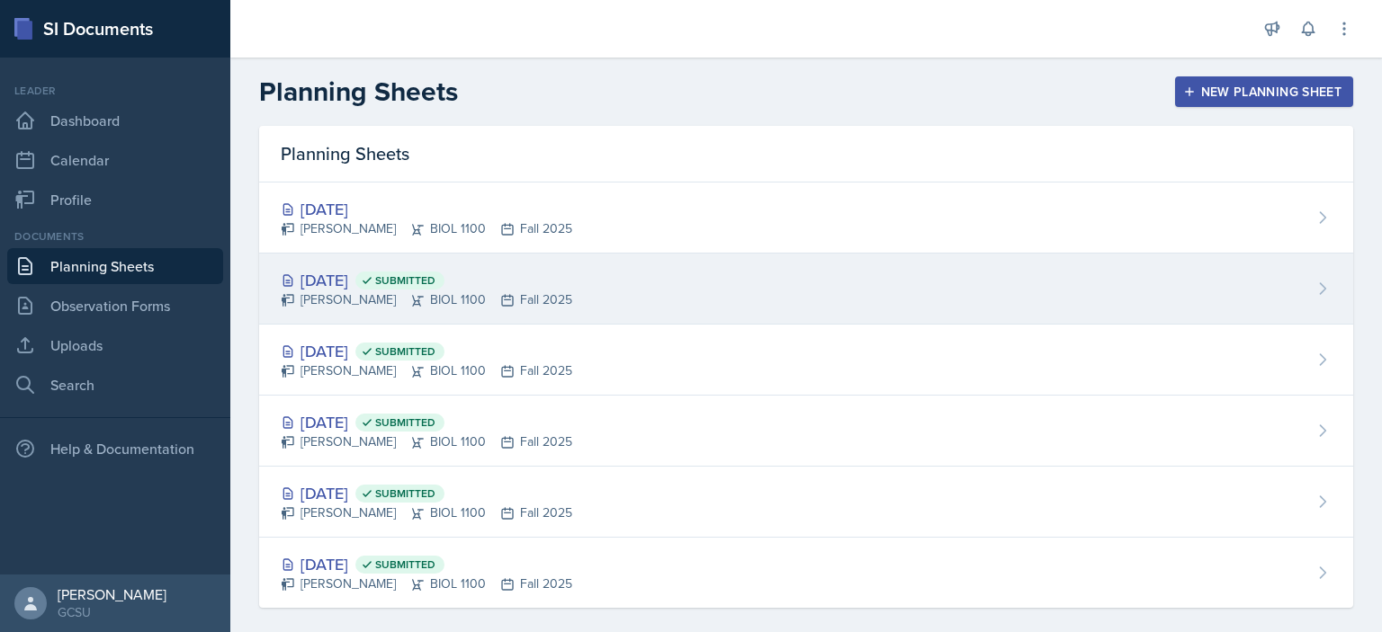
click at [355, 283] on div "[DATE] Submitted" at bounding box center [426, 280] width 291 height 24
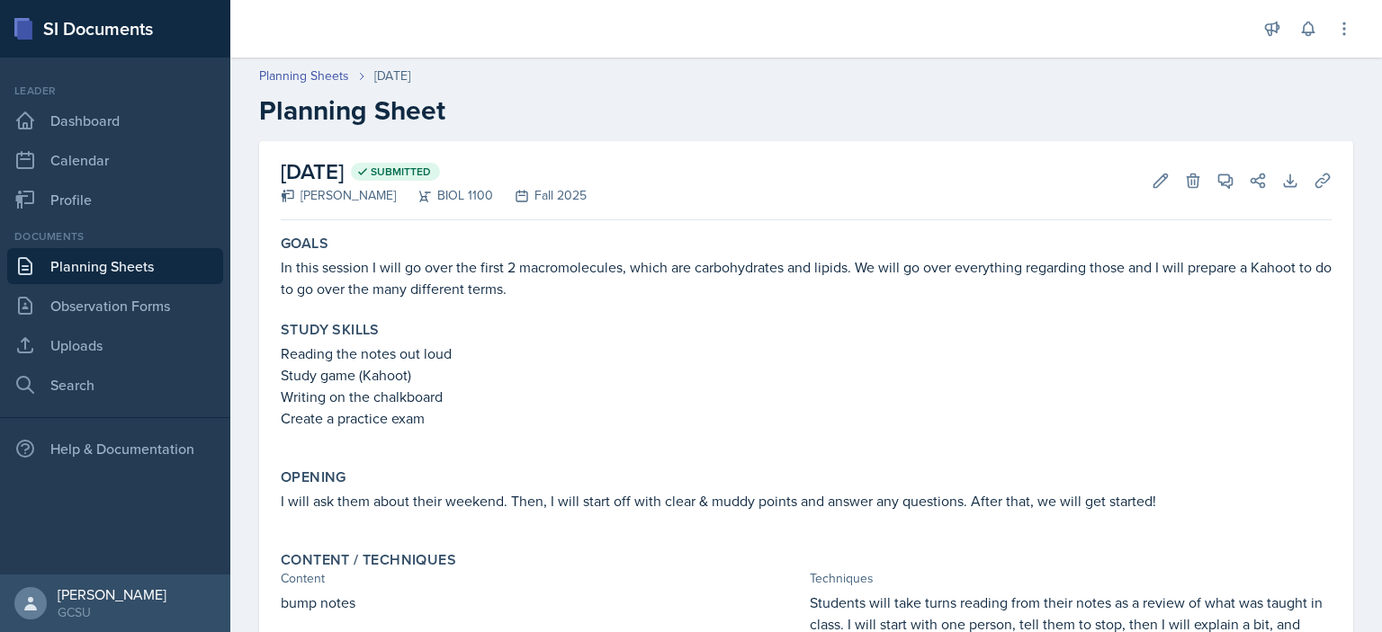
click at [413, 316] on div "Study Skills Reading the notes out loud Study game (Kahoot) Writing on the chal…" at bounding box center [805, 384] width 1065 height 140
click at [408, 303] on div "Goals In this session I will go over the first 2 macromolecules, which are carb…" at bounding box center [805, 267] width 1065 height 79
click at [408, 294] on p "In this session I will go over the first 2 macromolecules, which are carbohydra…" at bounding box center [806, 277] width 1051 height 43
click at [431, 291] on p "In this session I will go over the first 2 macromolecules, which are carbohydra…" at bounding box center [806, 277] width 1051 height 43
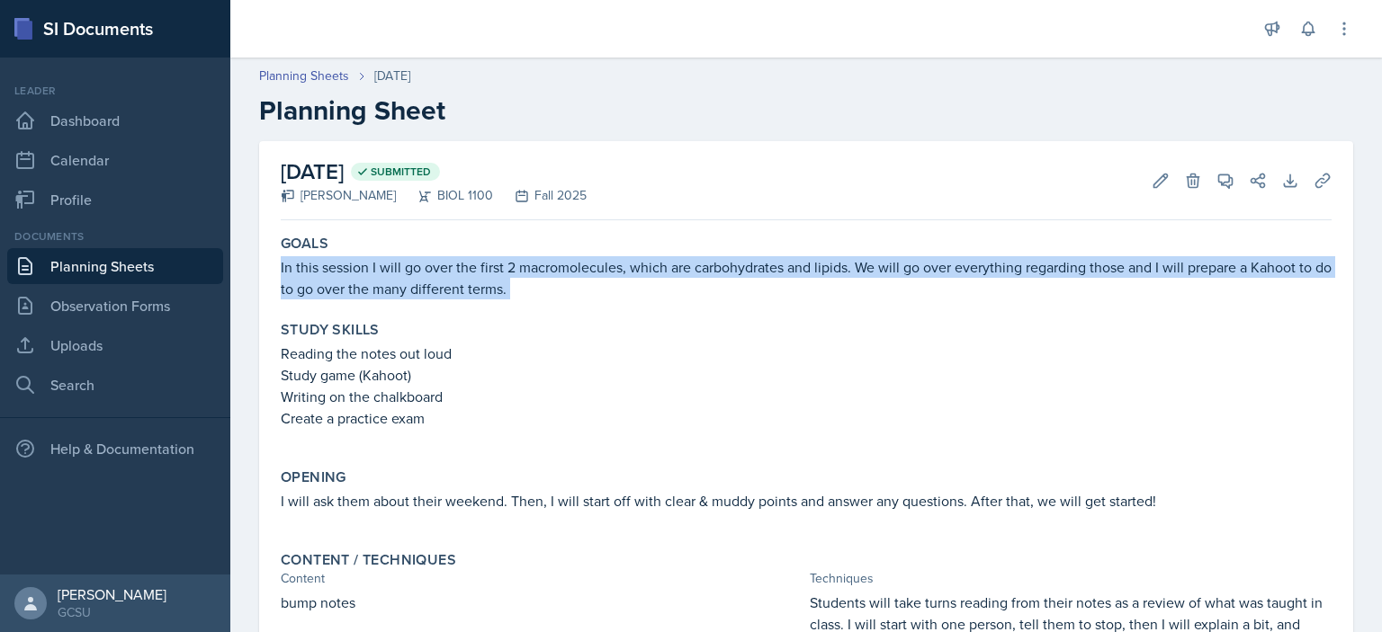
click at [431, 291] on p "In this session I will go over the first 2 macromolecules, which are carbohydra…" at bounding box center [806, 277] width 1051 height 43
copy div "In this session I will go over the first 2 macromolecules, which are carbohydra…"
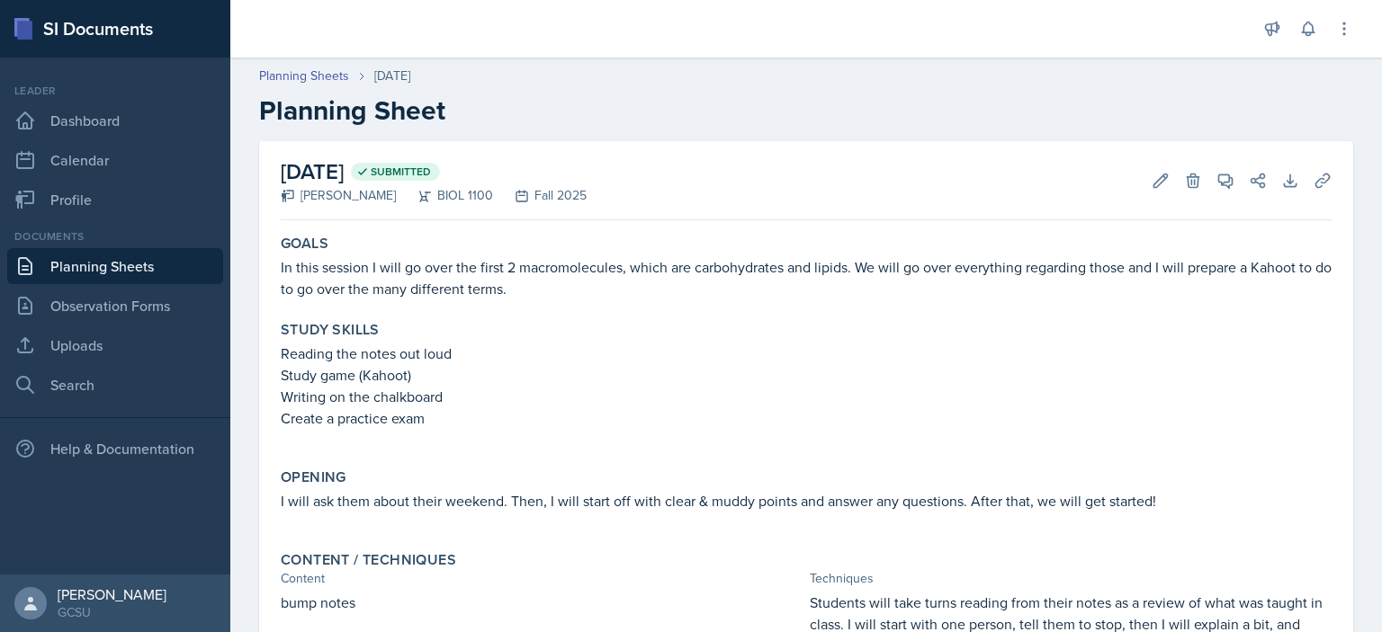
click at [439, 412] on p "Create a practice exam" at bounding box center [806, 419] width 1051 height 22
click at [437, 415] on p "Create a practice exam" at bounding box center [806, 419] width 1051 height 22
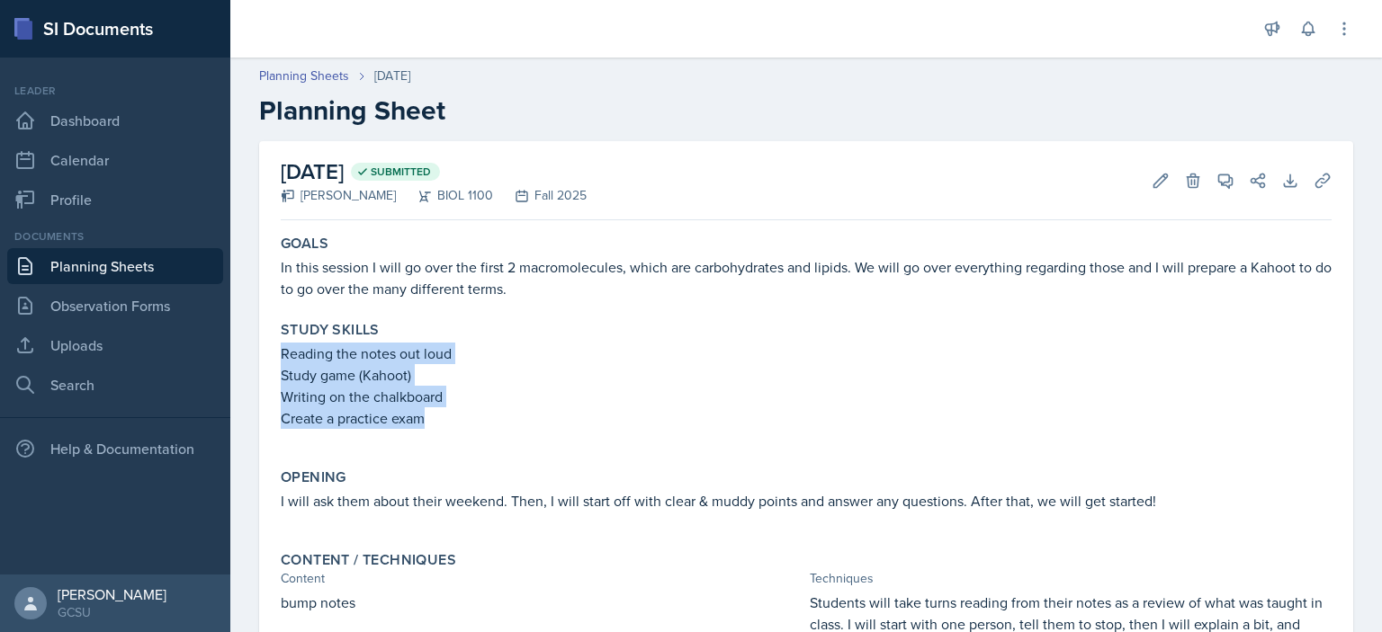
drag, startPoint x: 428, startPoint y: 420, endPoint x: 254, endPoint y: 352, distance: 187.4
copy div "Reading the notes out loud Study game (Kahoot) Writing on the chalkboard Create…"
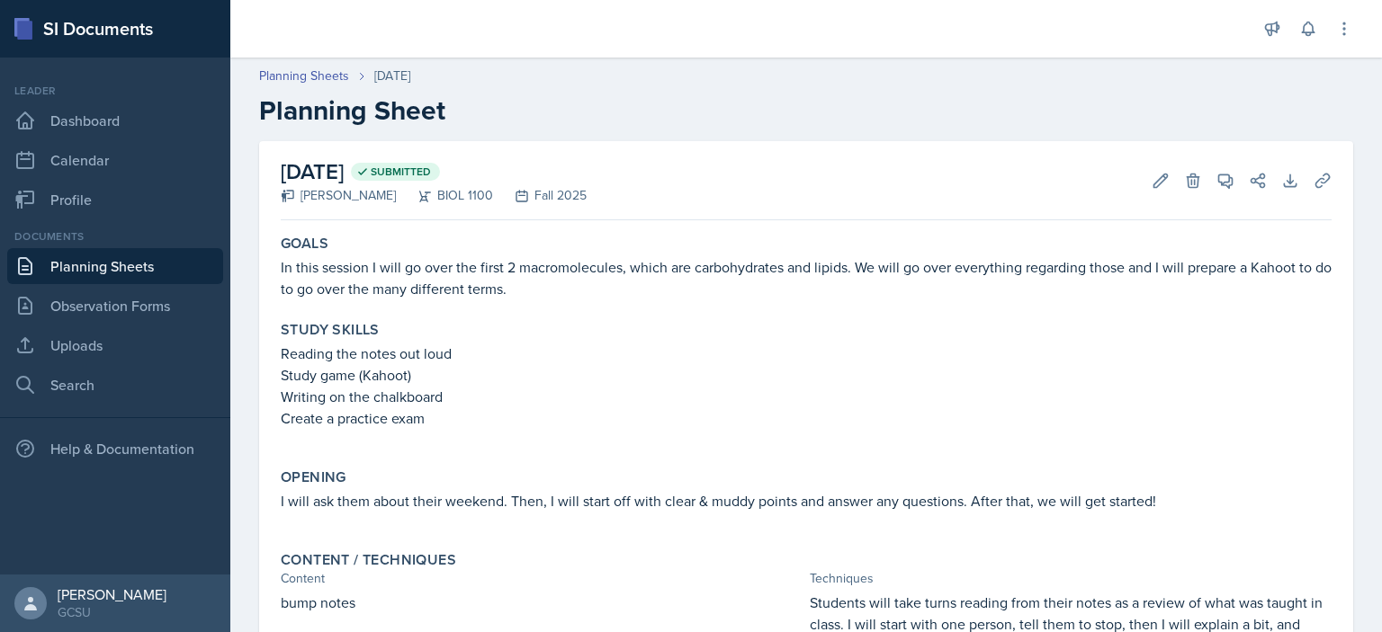
click at [495, 498] on p "I will ask them about their weekend. Then, I will start off with clear & muddy …" at bounding box center [806, 501] width 1051 height 22
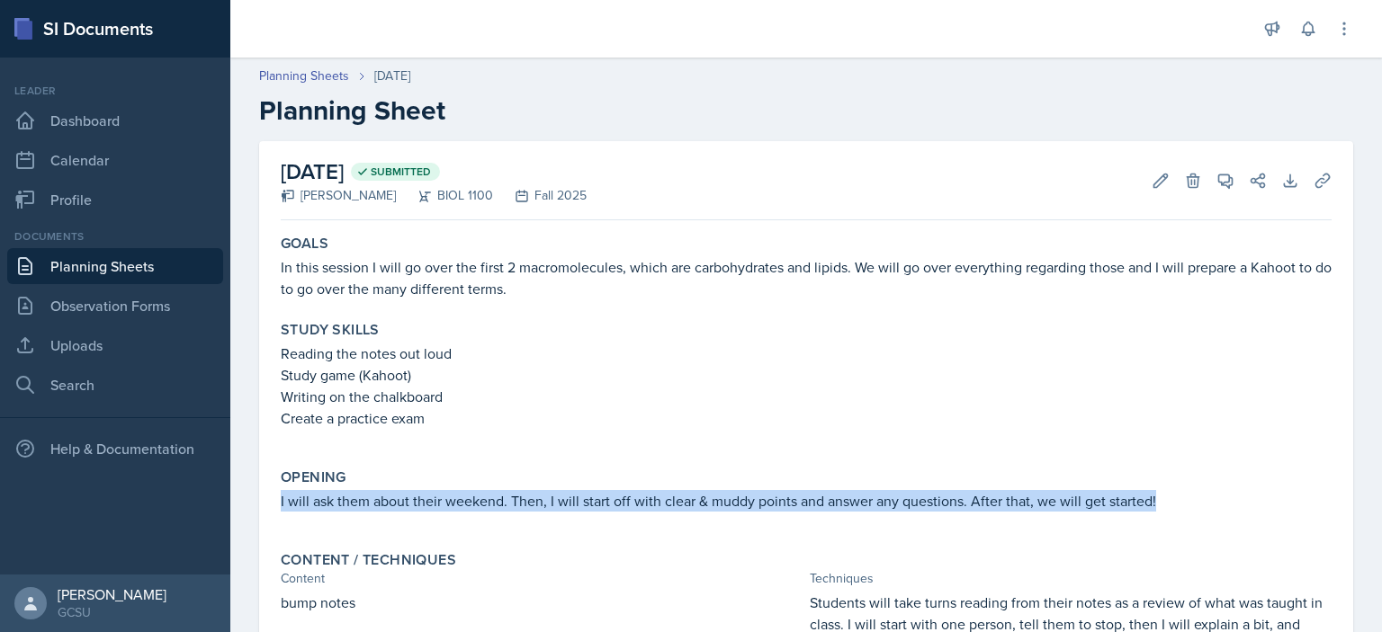
click at [495, 498] on p "I will ask them about their weekend. Then, I will start off with clear & muddy …" at bounding box center [806, 501] width 1051 height 22
copy p "I will ask them about their weekend. Then, I will start off with clear & muddy …"
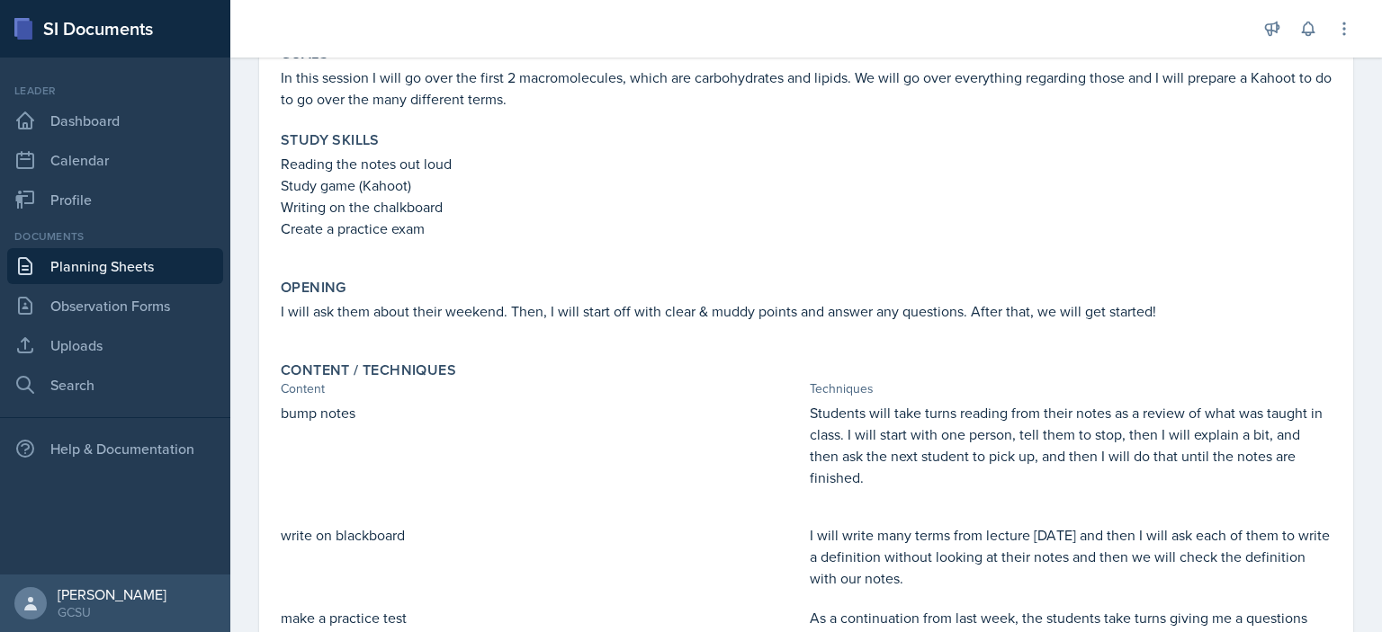
click at [345, 422] on p "bump notes" at bounding box center [542, 413] width 522 height 22
copy div "bump notes"
click at [918, 411] on p "Students will take turns reading from their notes as a review of what was taugh…" at bounding box center [1071, 445] width 522 height 86
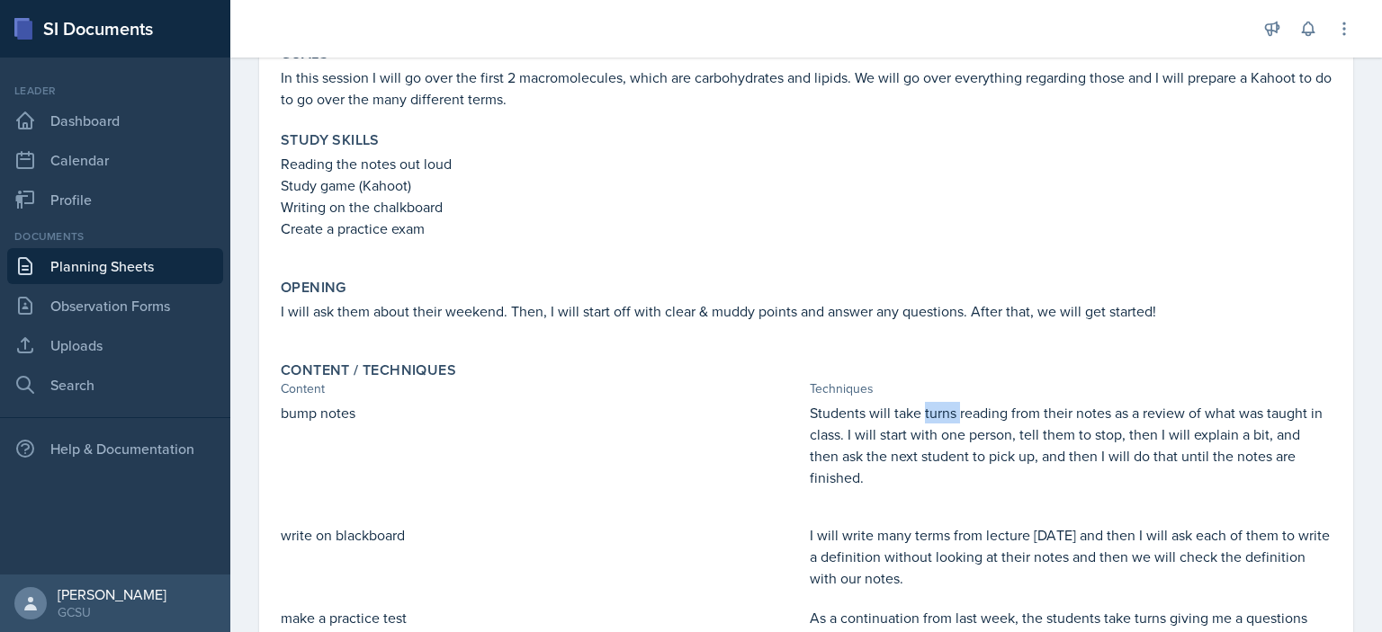
click at [918, 411] on p "Students will take turns reading from their notes as a review of what was taugh…" at bounding box center [1071, 445] width 522 height 86
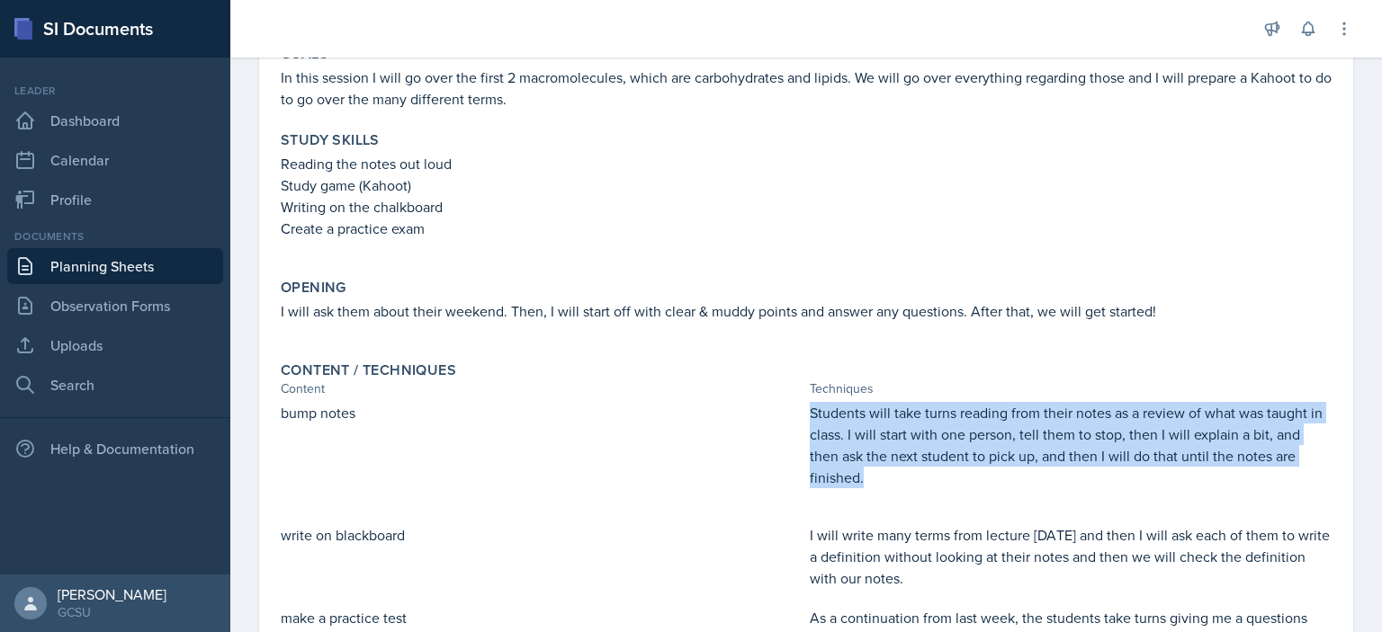
click at [918, 411] on p "Students will take turns reading from their notes as a review of what was taugh…" at bounding box center [1071, 445] width 522 height 86
copy p "Students will take turns reading from their notes as a review of what was taugh…"
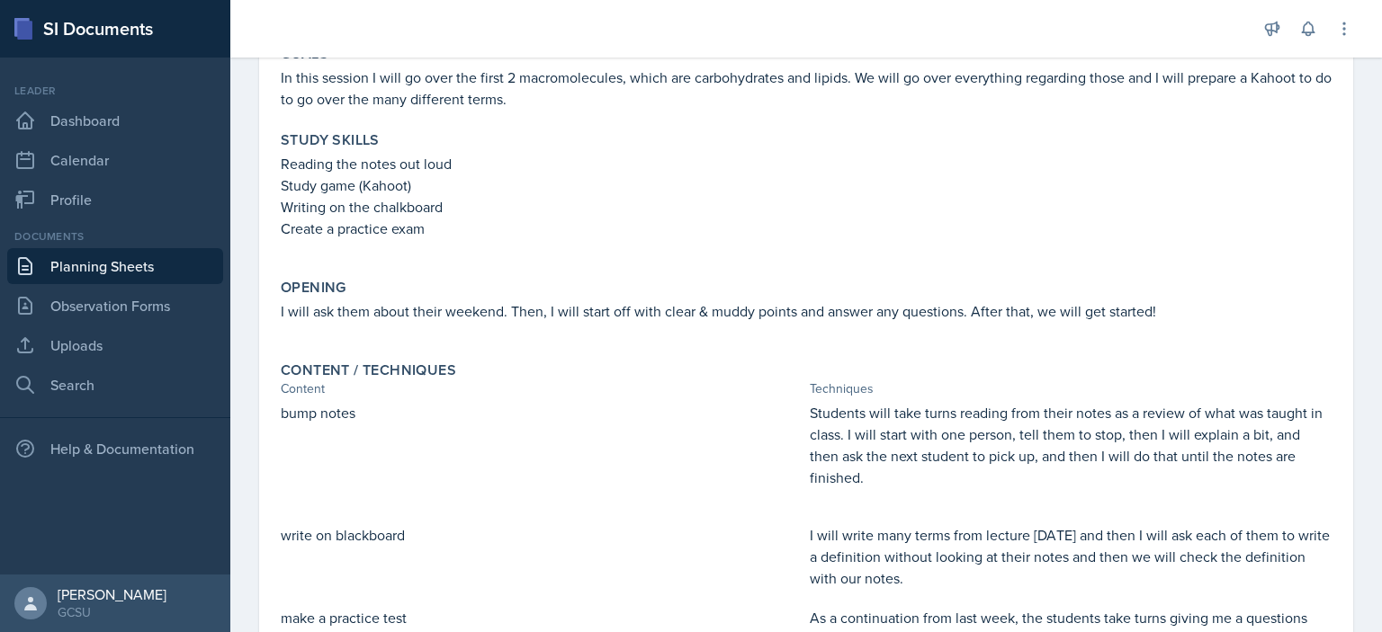
click at [327, 542] on p "write on blackboard" at bounding box center [542, 535] width 522 height 22
copy div "write on blackboard"
click at [883, 550] on p "I will write many terms from lecture [DATE] and then I will ask each of them to…" at bounding box center [1071, 556] width 522 height 65
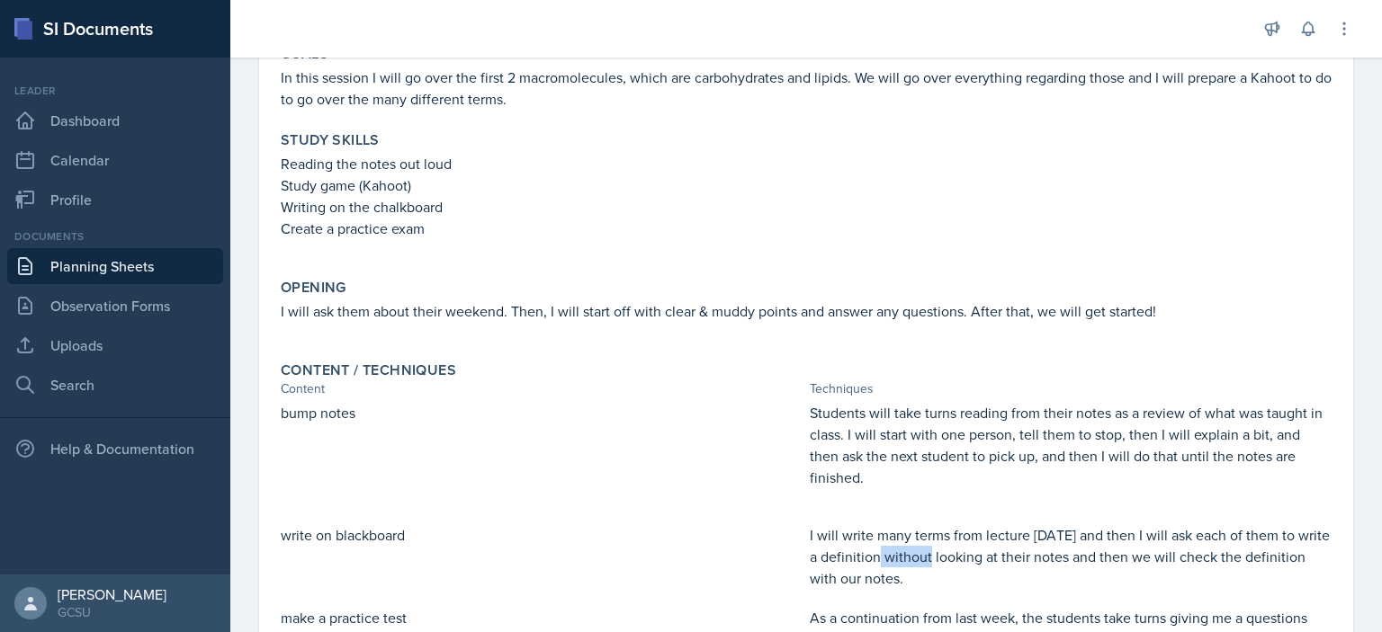
click at [883, 550] on p "I will write many terms from lecture [DATE] and then I will ask each of them to…" at bounding box center [1071, 556] width 522 height 65
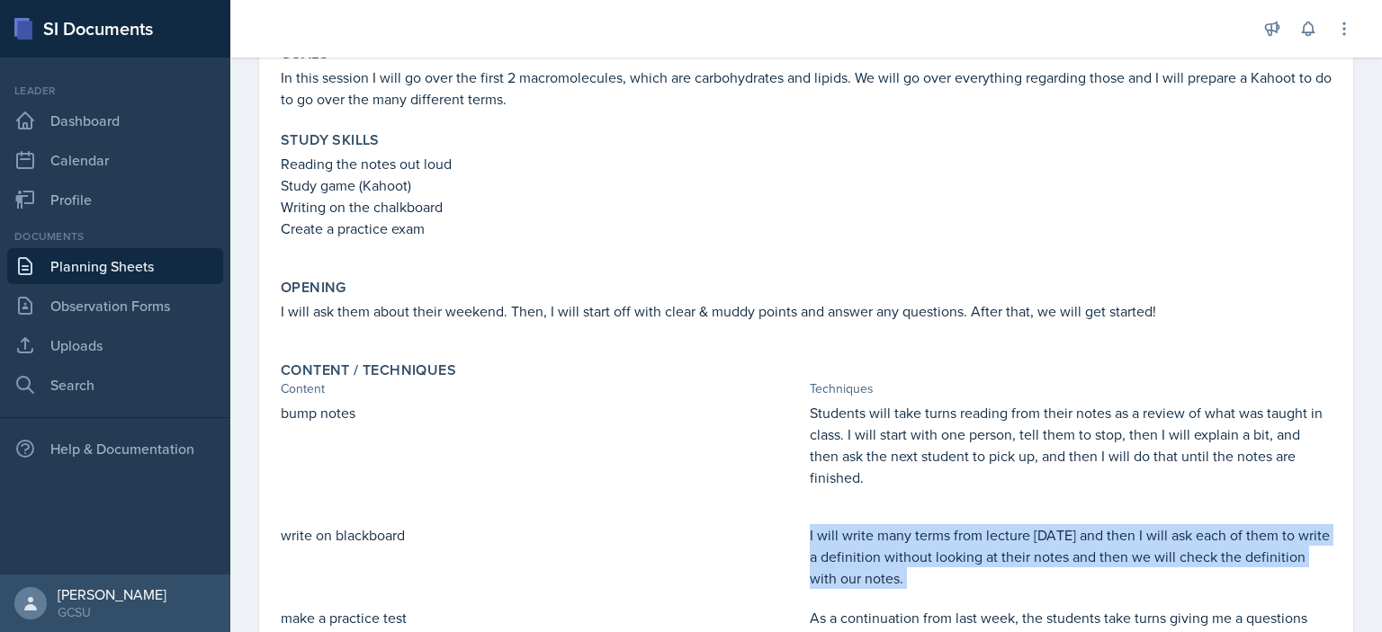
click at [883, 550] on p "I will write many terms from lecture [DATE] and then I will ask each of them to…" at bounding box center [1071, 556] width 522 height 65
copy div "I will write many terms from lecture [DATE] and then I will ask each of them to…"
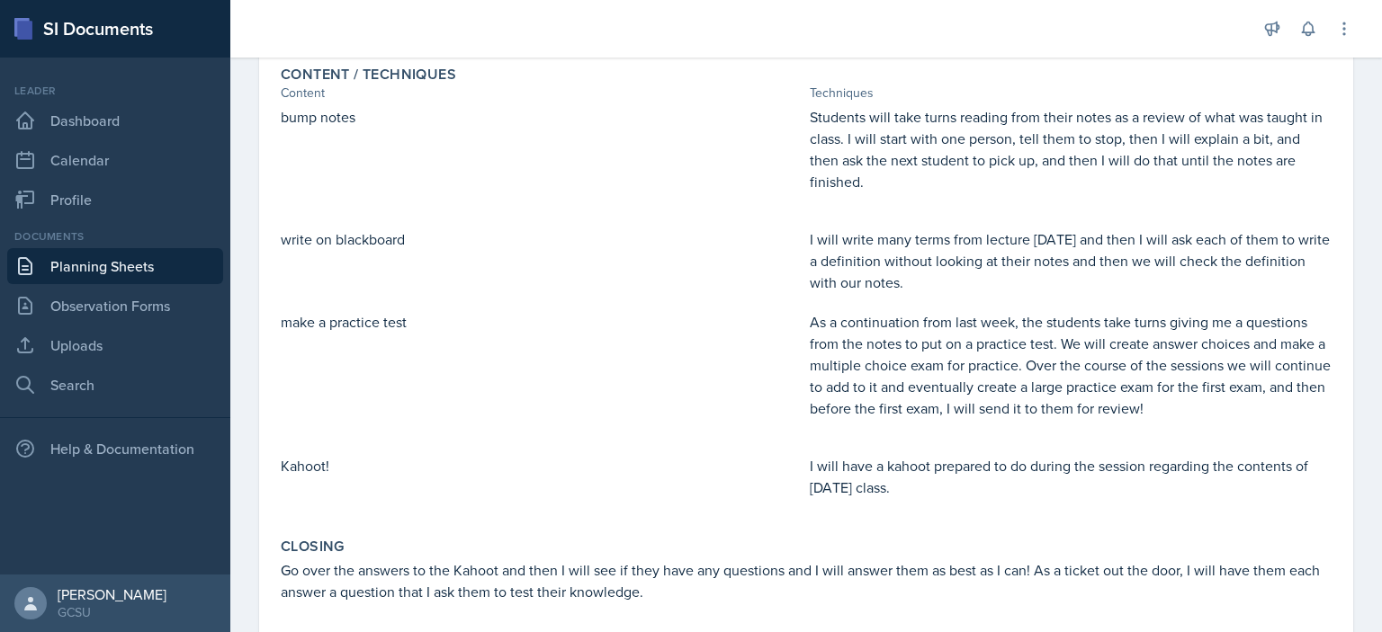
click at [381, 315] on p "make a practice test" at bounding box center [542, 322] width 522 height 22
copy div "make a practice test"
click at [925, 404] on p "As a continuation from last week, the students take turns giving me a questions…" at bounding box center [1071, 365] width 522 height 108
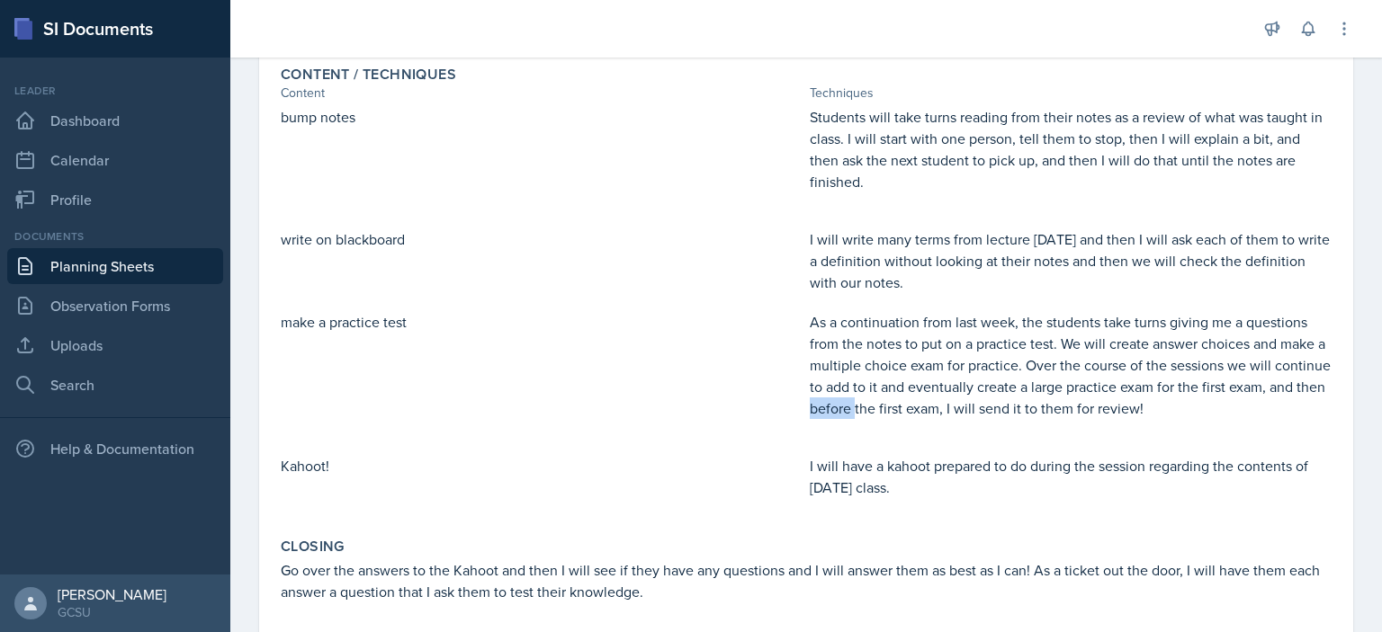
click at [925, 404] on p "As a continuation from last week, the students take turns giving me a questions…" at bounding box center [1071, 365] width 522 height 108
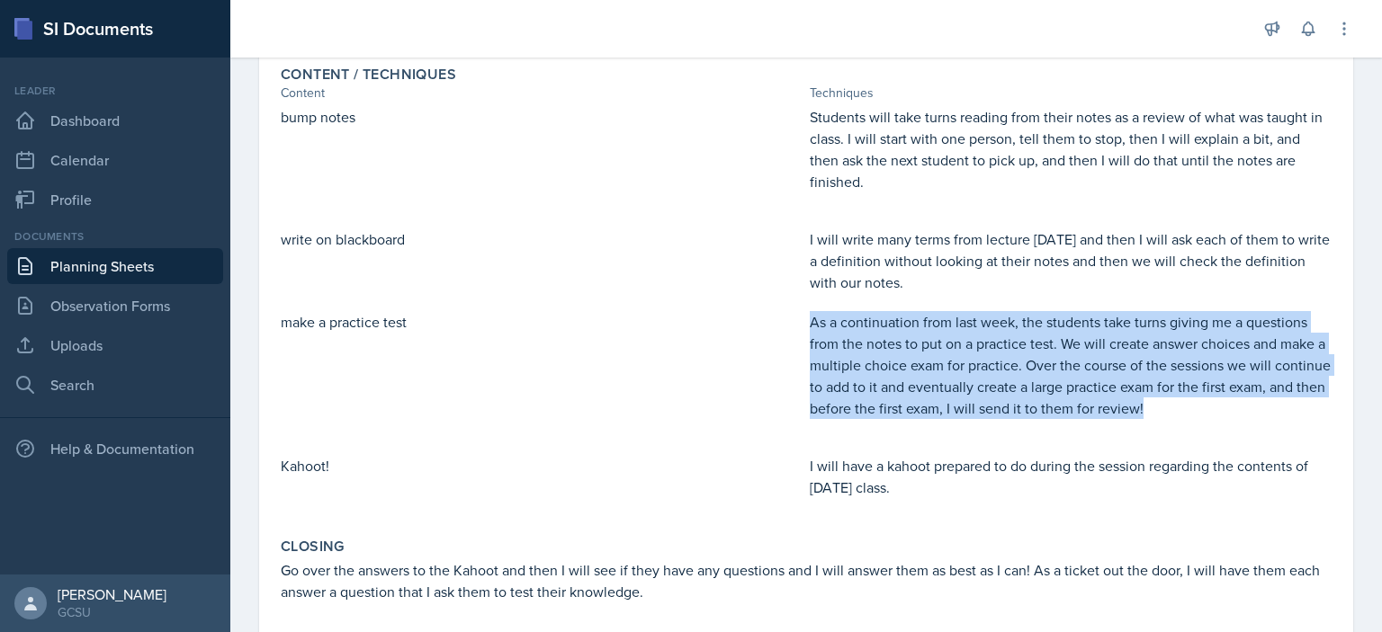
click at [925, 404] on p "As a continuation from last week, the students take turns giving me a questions…" at bounding box center [1071, 365] width 522 height 108
copy p "As a continuation from last week, the students take turns giving me a questions…"
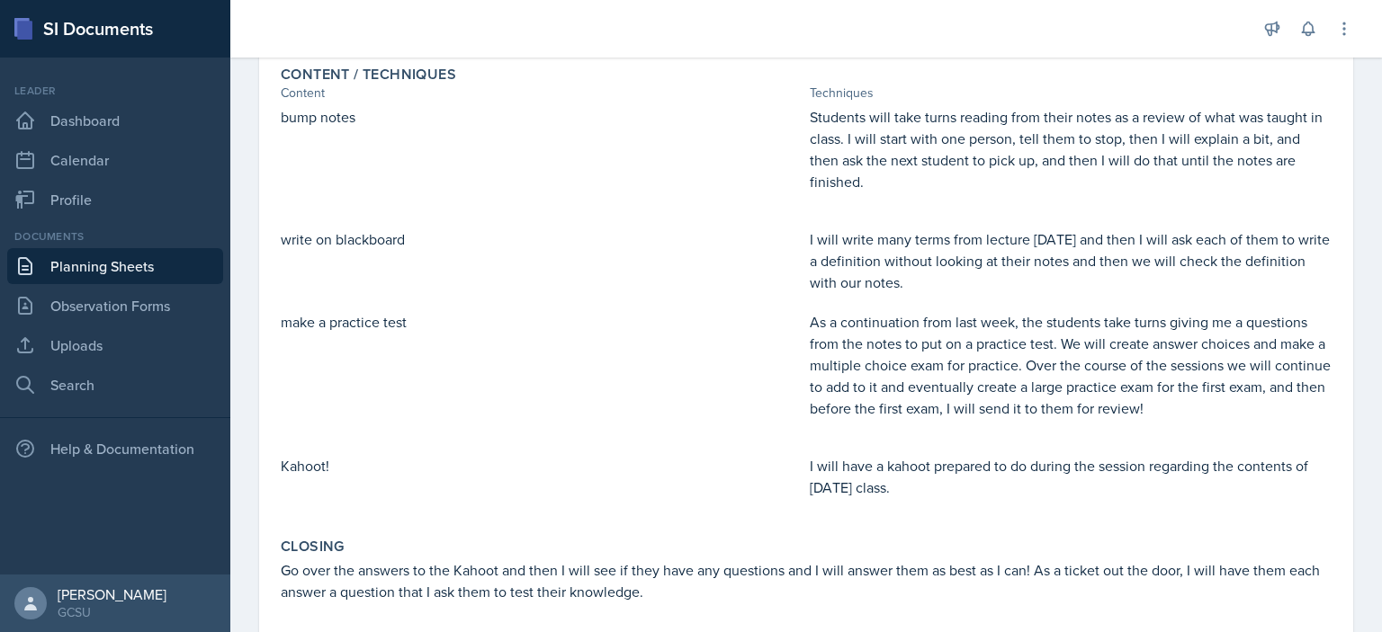
click at [307, 449] on div "bump notes Students will take turns reading from their notes as a review of wha…" at bounding box center [806, 311] width 1051 height 410
copy div "Kahoot!"
click at [849, 492] on p "I will have a kahoot prepared to do during the session regarding the contents o…" at bounding box center [1071, 476] width 522 height 43
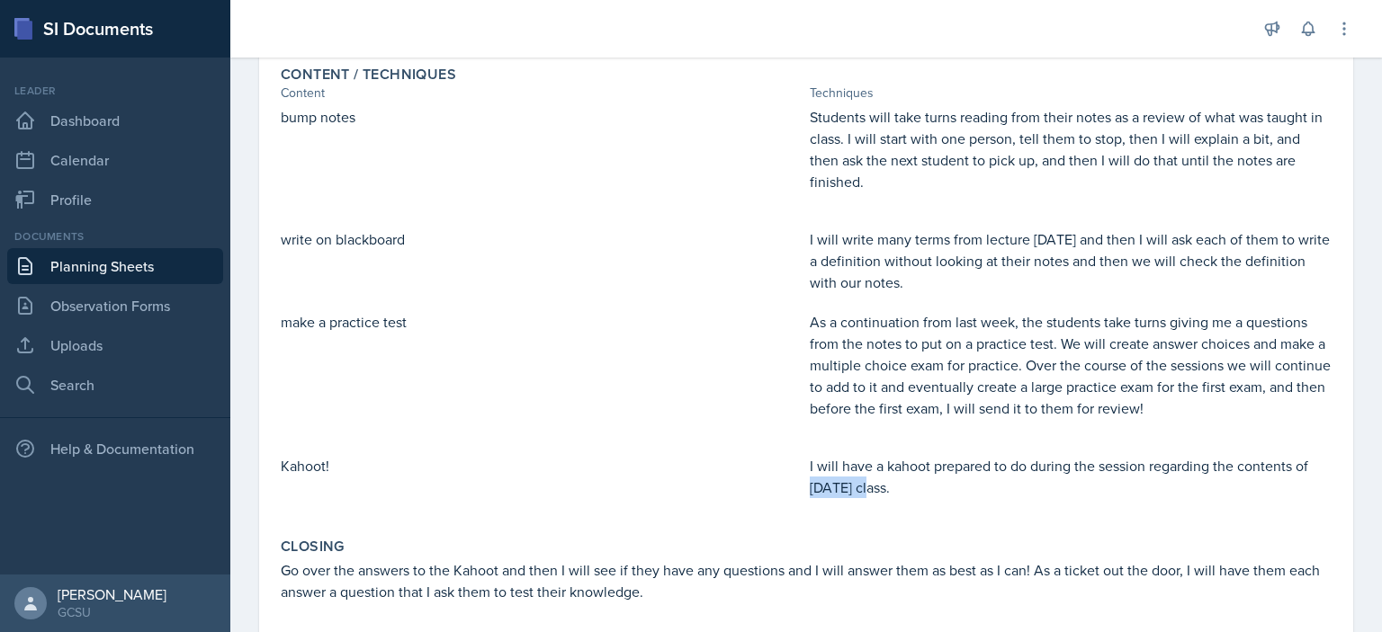
click at [849, 492] on p "I will have a kahoot prepared to do during the session regarding the contents o…" at bounding box center [1071, 476] width 522 height 43
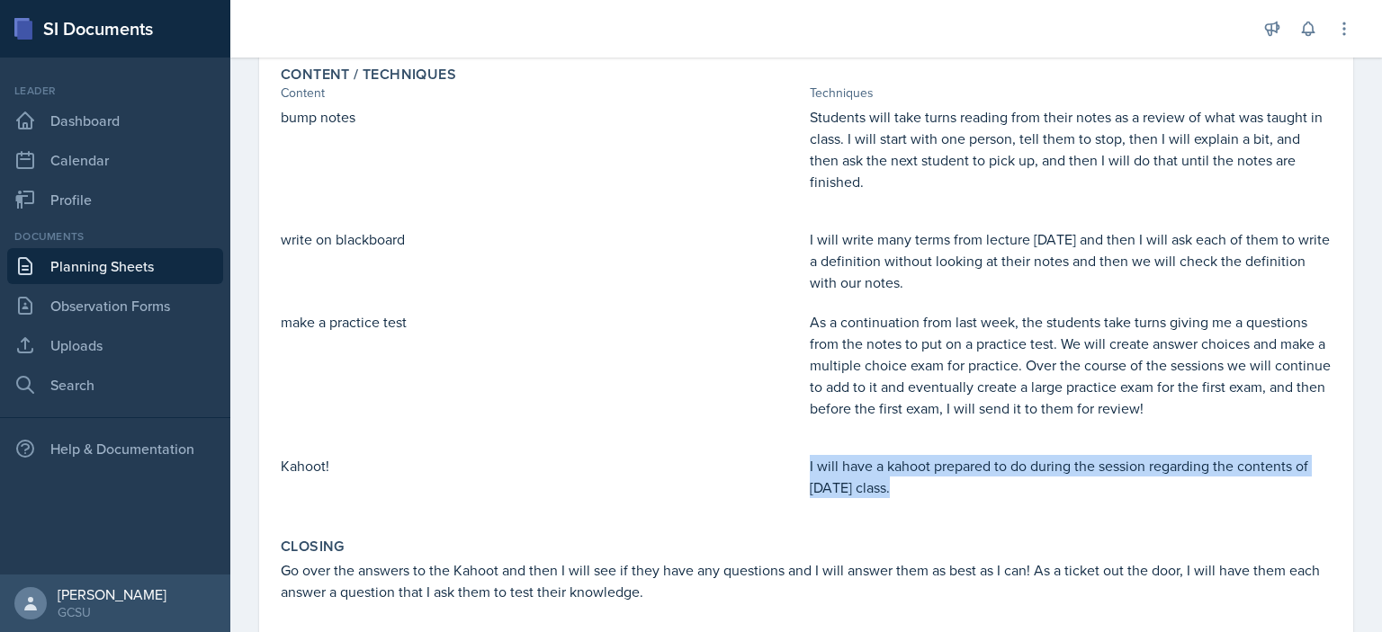
click at [849, 492] on p "I will have a kahoot prepared to do during the session regarding the contents o…" at bounding box center [1071, 476] width 522 height 43
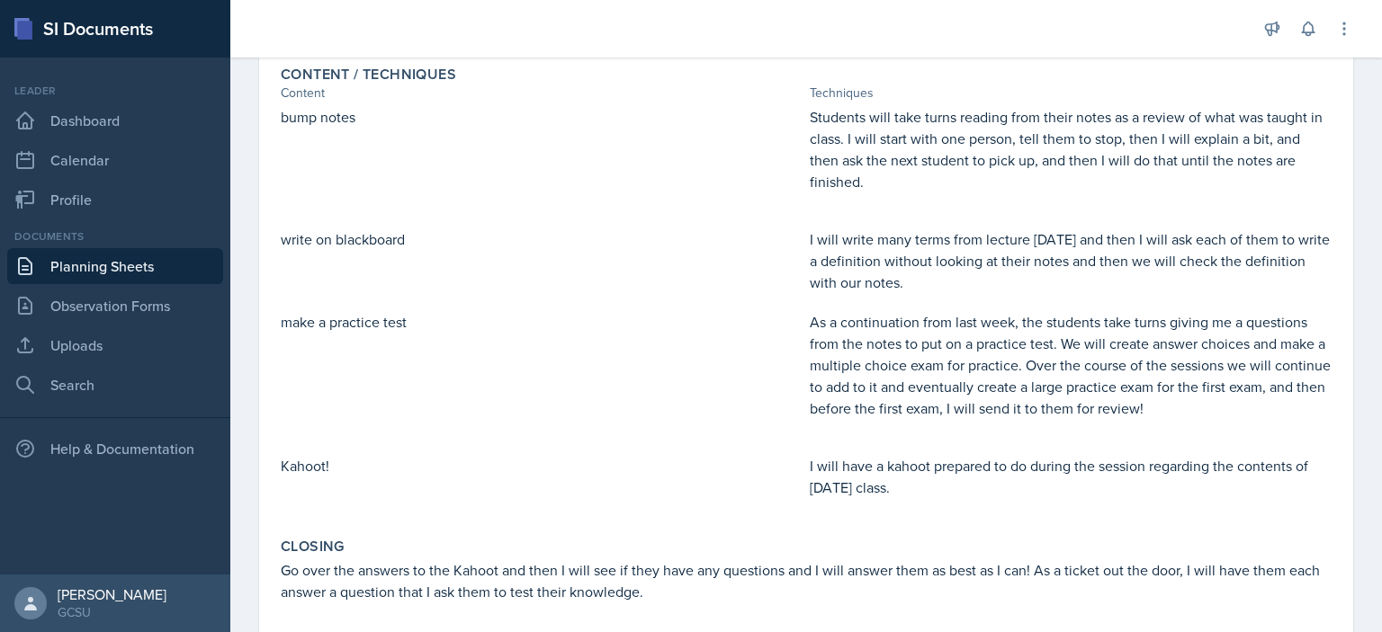
click at [415, 587] on p "Go over the answers to the Kahoot and then I will see if they have any question…" at bounding box center [806, 581] width 1051 height 43
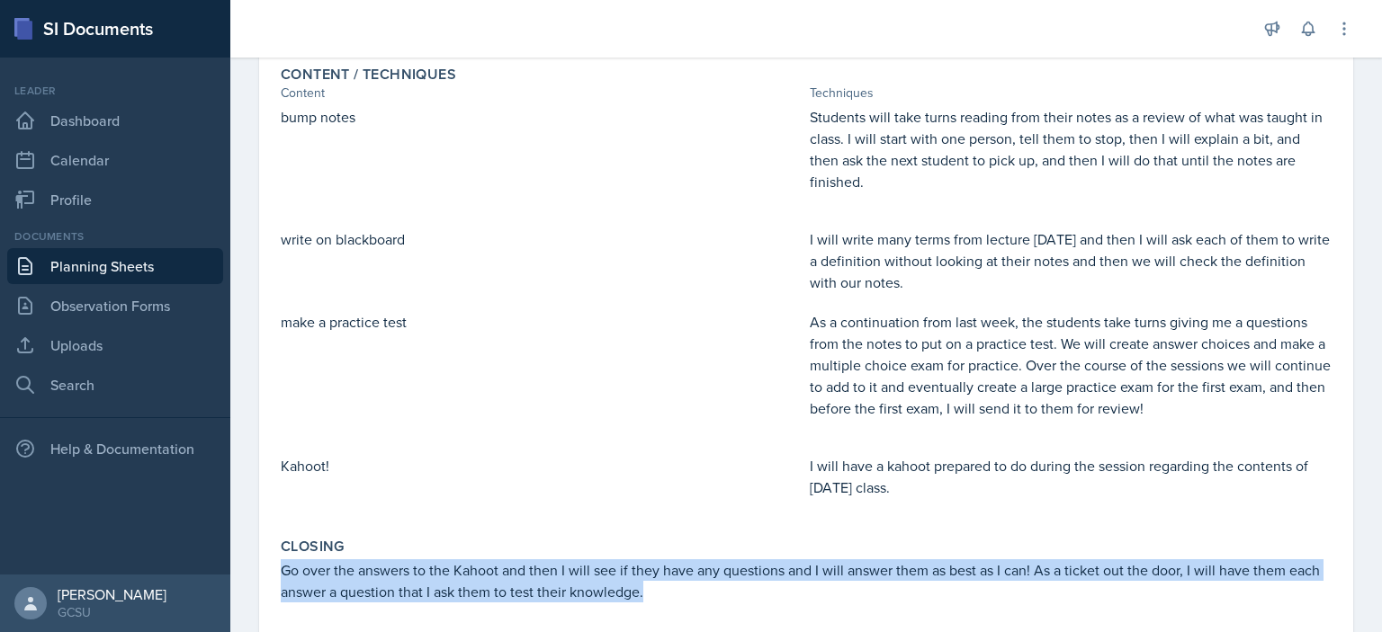
click at [415, 587] on p "Go over the answers to the Kahoot and then I will see if they have any question…" at bounding box center [806, 581] width 1051 height 43
